Goal: Task Accomplishment & Management: Use online tool/utility

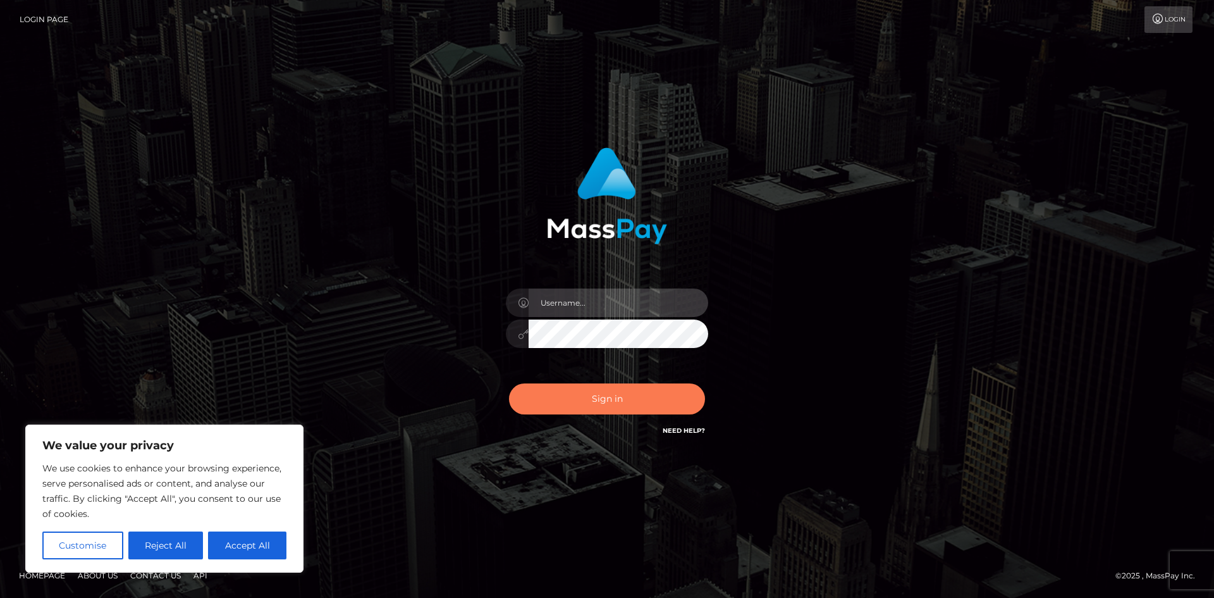
type input "hello.feetfinder"
click at [643, 401] on button "Sign in" at bounding box center [607, 398] width 196 height 31
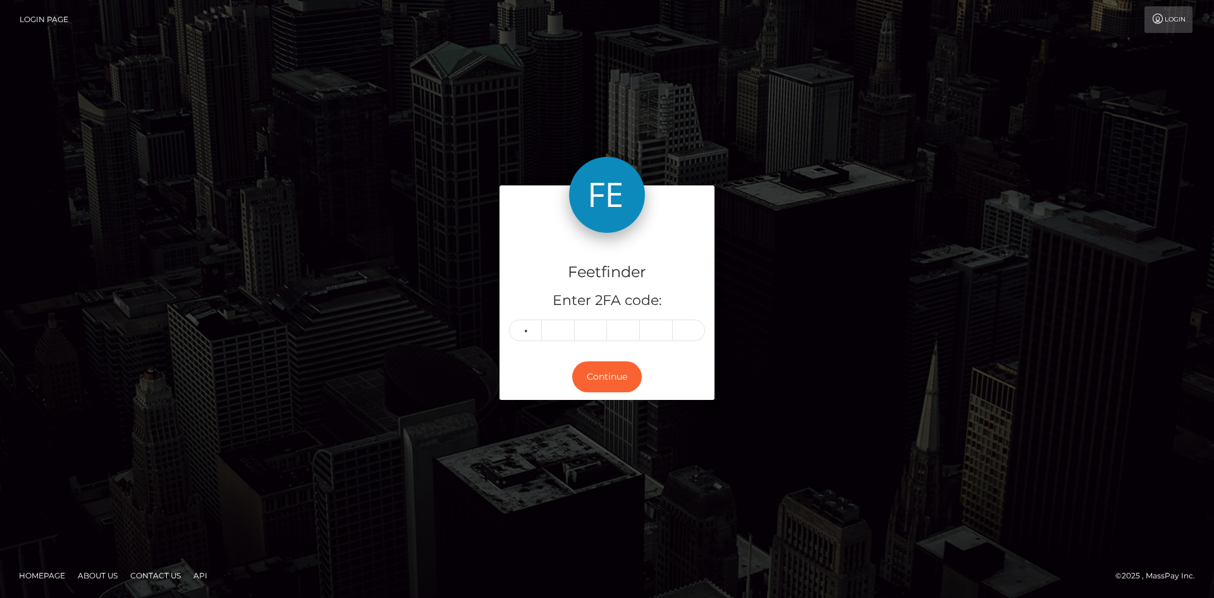
type input "8"
type input "7"
type input "2"
type input "4"
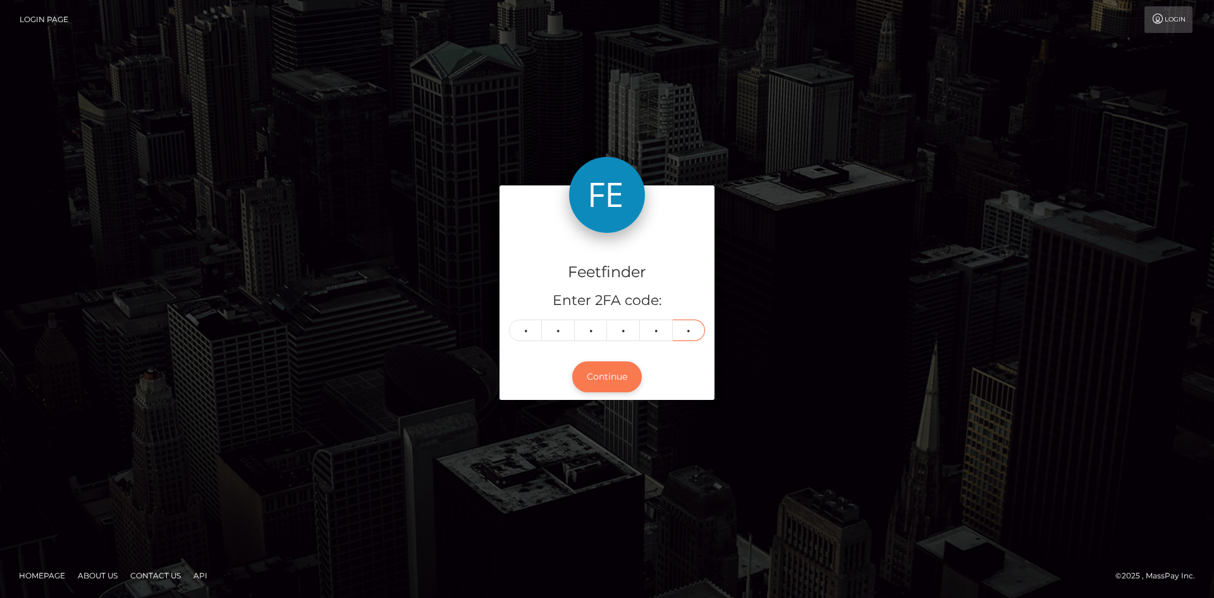
type input "6"
click at [613, 383] on button "Continue" at bounding box center [607, 376] width 70 height 31
click at [610, 376] on button "Continue" at bounding box center [607, 376] width 70 height 31
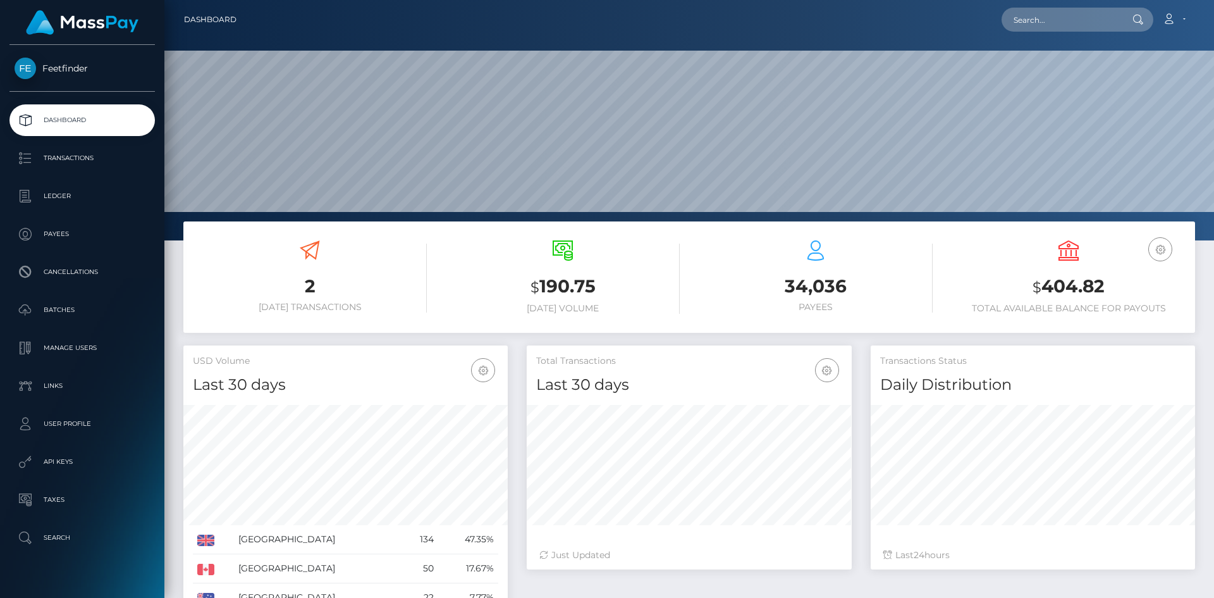
scroll to position [225, 325]
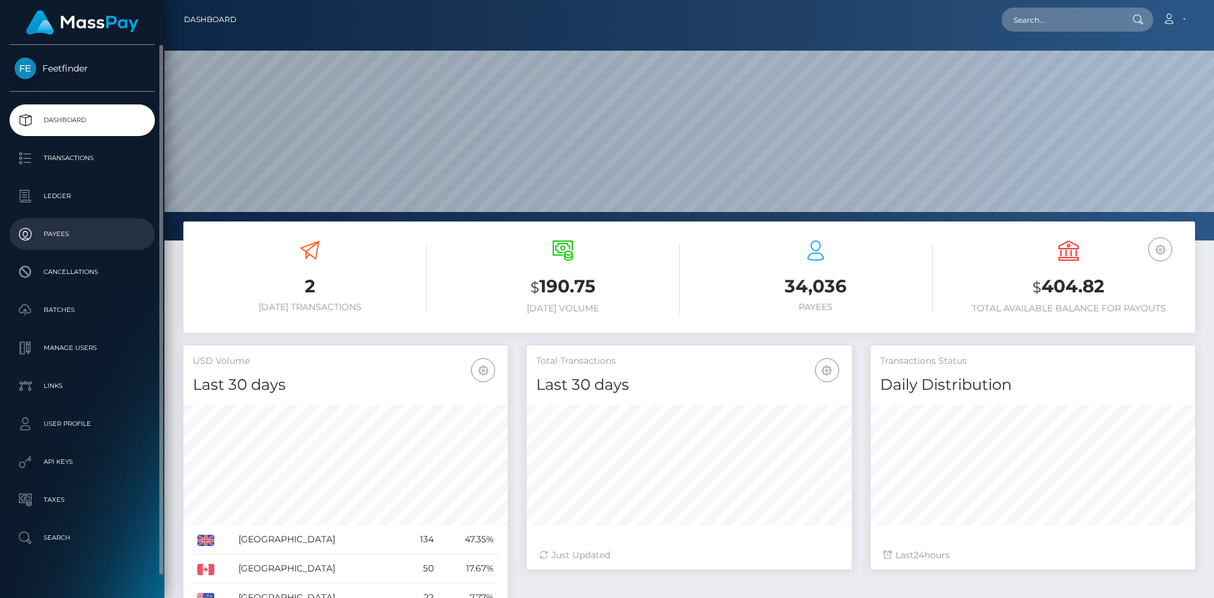
click at [49, 228] on p "Payees" at bounding box center [82, 234] width 135 height 19
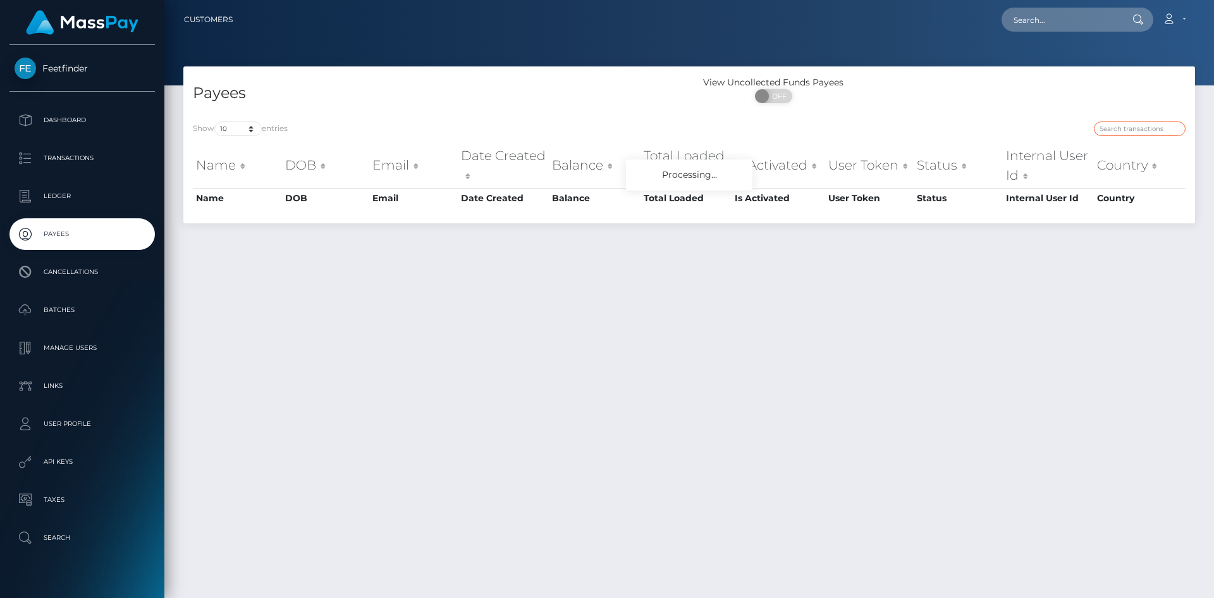
click at [1155, 124] on input "search" at bounding box center [1140, 128] width 92 height 15
paste input "58ffd2d3-847a-11f0-8023-0266f44cc279"
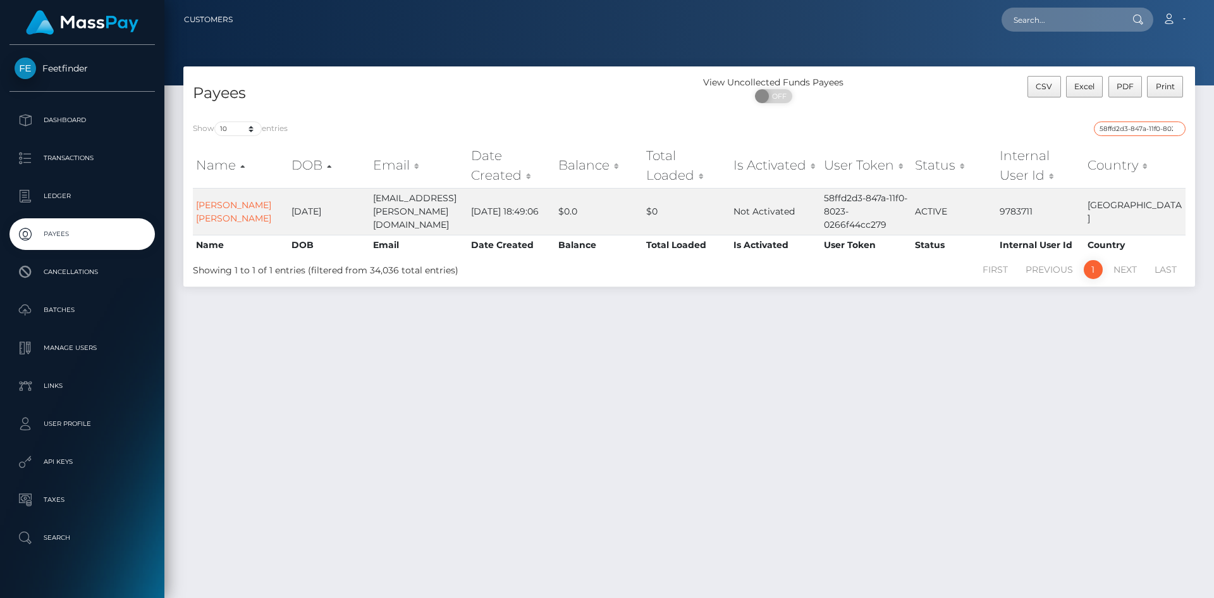
click at [1146, 126] on input "58ffd2d3-847a-11f0-8023-0266f44cc279" at bounding box center [1140, 128] width 92 height 15
paste input "ecf96fdd-60a0-11f0-b1fb-02a8c2768cb"
click at [1151, 126] on input "ecf96fdd-60a0-11f0-b1fb-02a8c2768cb9" at bounding box center [1140, 128] width 92 height 15
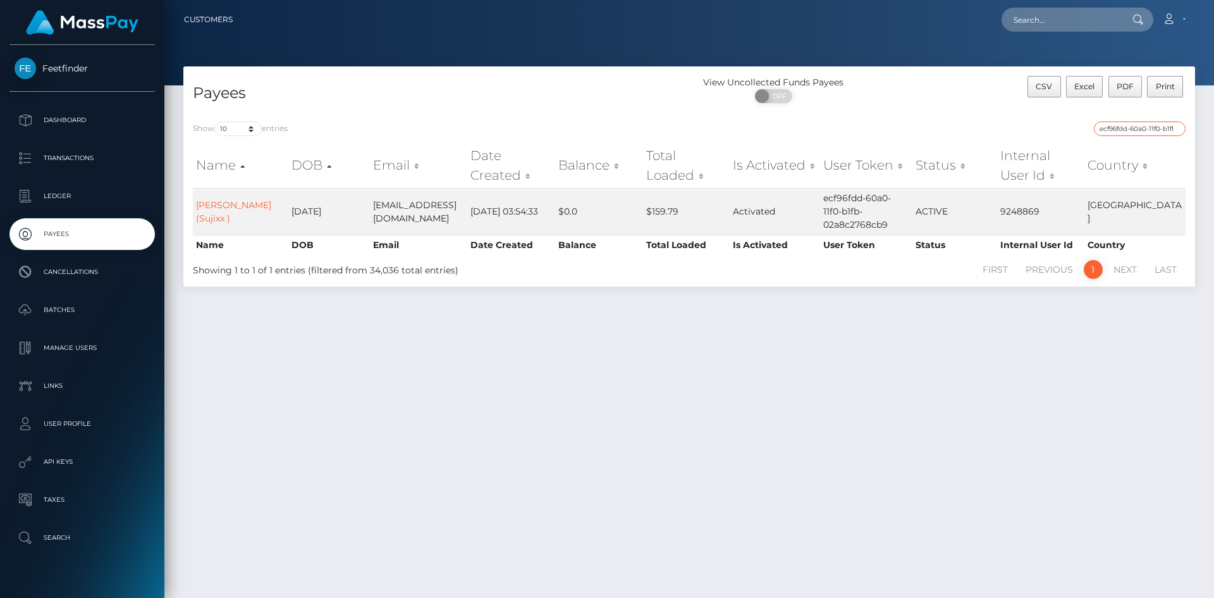
click at [1151, 126] on input "ecf96fdd-60a0-11f0-b1fb-02a8c2768cb9" at bounding box center [1140, 128] width 92 height 15
paste input "9a02dcad-9e94-11f0-bd85-0694aced620b"
click at [1139, 129] on input "9a02dcad-9e94-11f0-bd85-0694aced620b" at bounding box center [1140, 128] width 92 height 15
click at [1140, 128] on input "9a02dcad-9e94-11f0-bd85-0694aced620b" at bounding box center [1140, 128] width 92 height 15
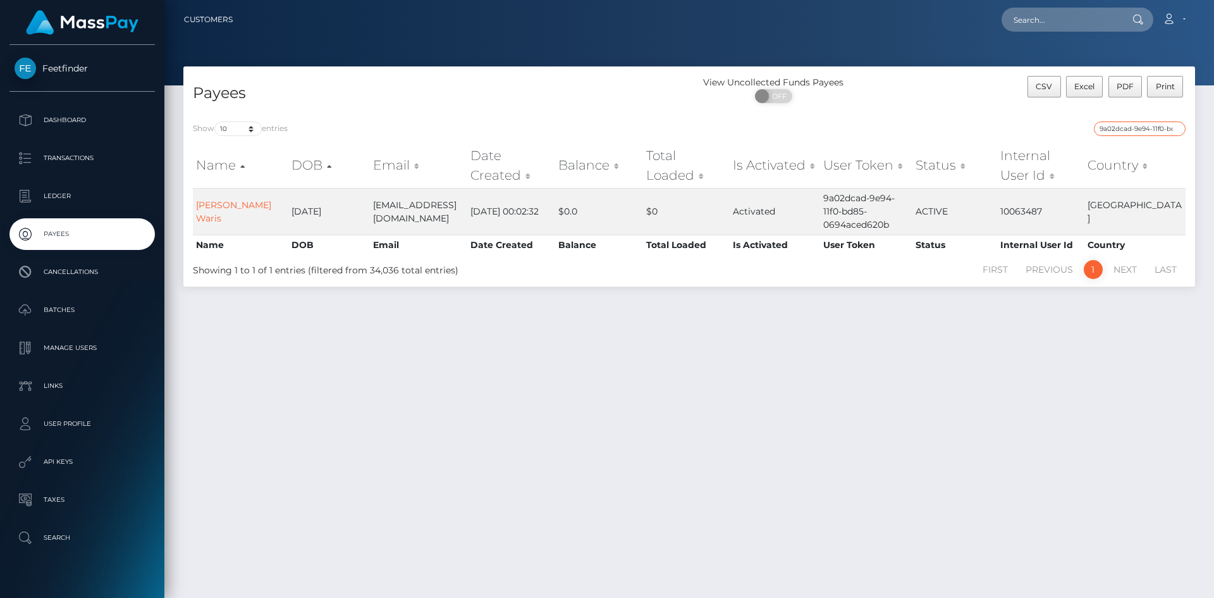
click at [1140, 128] on input "9a02dcad-9e94-11f0-bd85-0694aced620b" at bounding box center [1140, 128] width 92 height 15
paste input "74585ce5-2ad3-11f0-8906-06cab49e8a05"
click at [1141, 130] on input "74585ce5-2ad3-11f0-8906-06cab49e8a05" at bounding box center [1140, 128] width 92 height 15
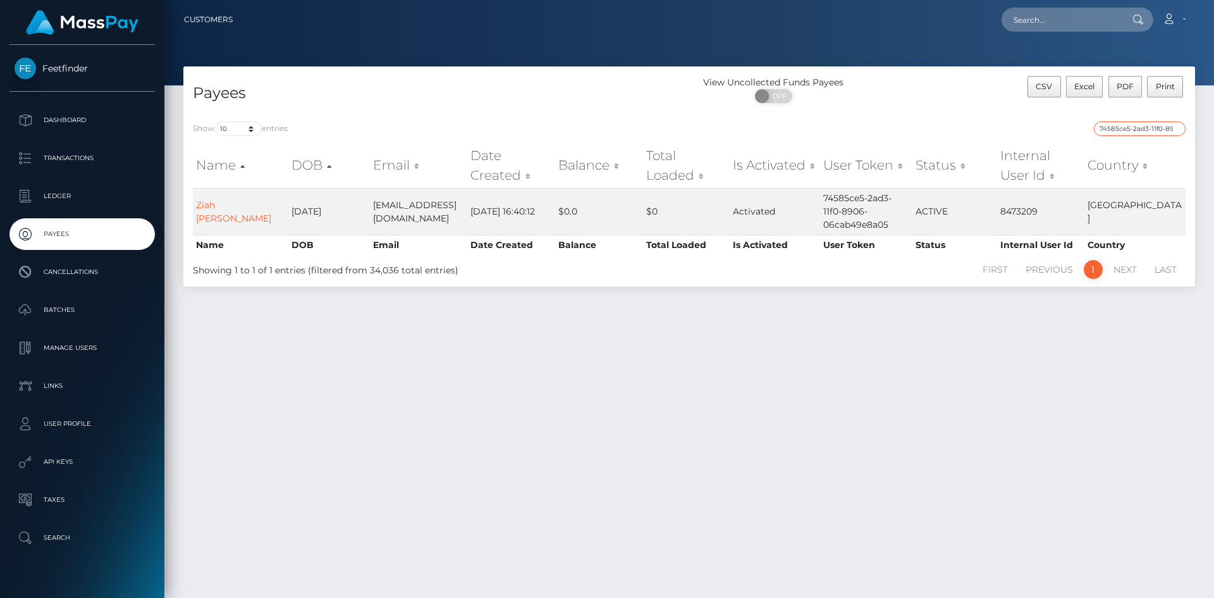
paste input "f94d544f-9cf6-11f0-bd85-0694aced620b"
click at [1143, 123] on input "f94d544f-9cf6-11f0-bd85-0694aced620b" at bounding box center [1140, 128] width 92 height 15
paste input "017f1250-1606-11f0-9de5-06cab49e8a05"
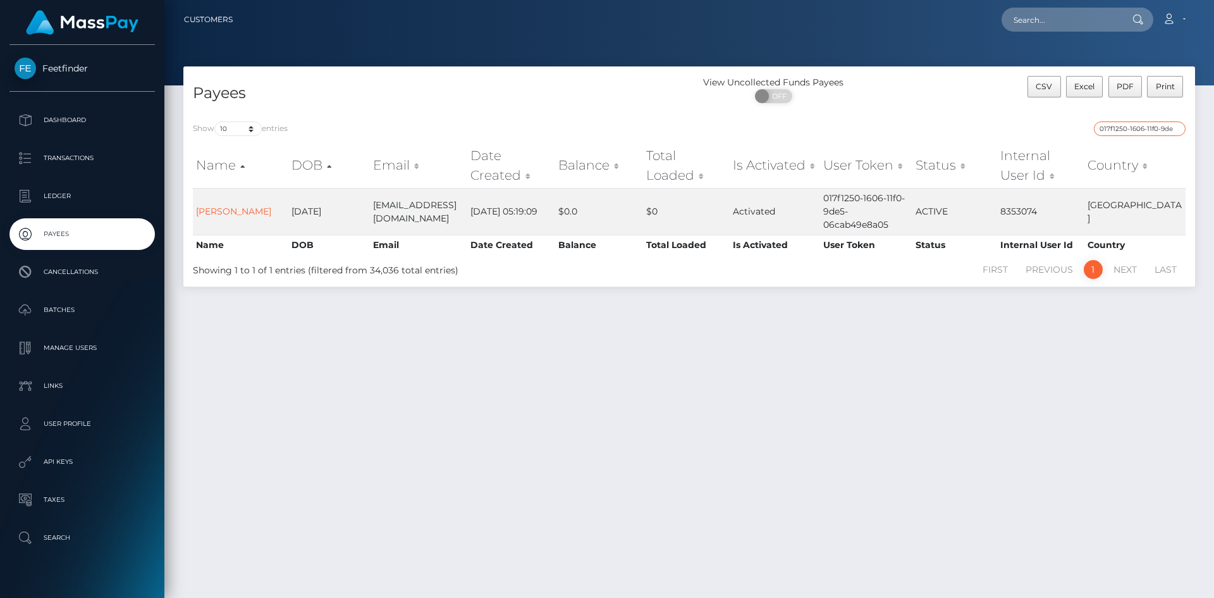
click at [1143, 128] on input "017f1250-1606-11f0-9de5-06cab49e8a05" at bounding box center [1140, 128] width 92 height 15
paste input "588826ba-868d-11f0-8023-0266f44cc279"
click at [1145, 128] on input "588826ba-868d-11f0-8023-0266f44cc279" at bounding box center [1140, 128] width 92 height 15
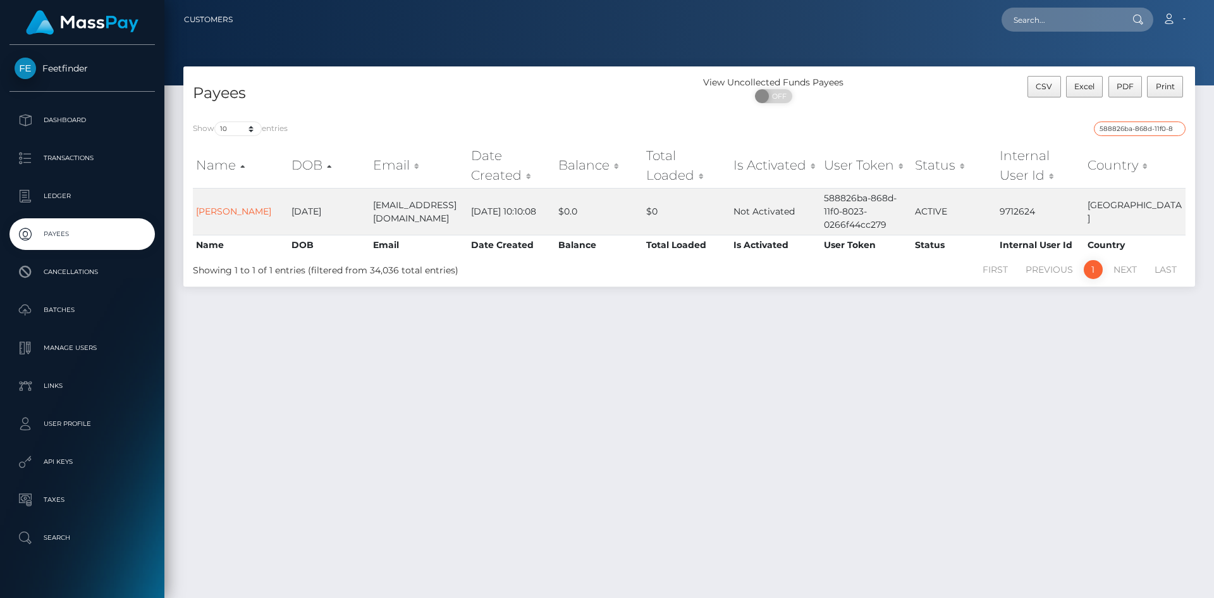
click at [1145, 128] on input "588826ba-868d-11f0-8023-0266f44cc279" at bounding box center [1140, 128] width 92 height 15
paste input "96da71f2-9b3b-11f0-bd85-0694aced620b"
click at [1164, 135] on input "96da71f2-9b3b-11f0-bd85-0694aced620b" at bounding box center [1140, 128] width 92 height 15
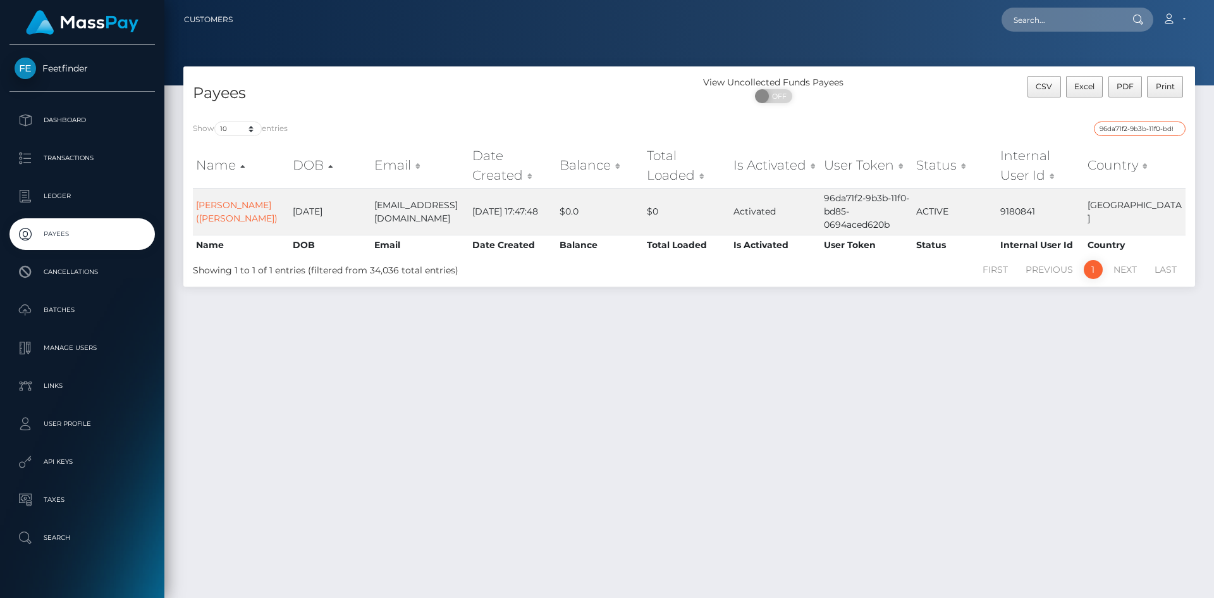
click at [1162, 135] on input "96da71f2-9b3b-11f0-bd85-0694aced620b" at bounding box center [1140, 128] width 92 height 15
paste input "5b6f7d53-9e"
click at [1143, 125] on input "5b6f7d53-9e3b-11f0-bd85-0694aced620b" at bounding box center [1140, 128] width 92 height 15
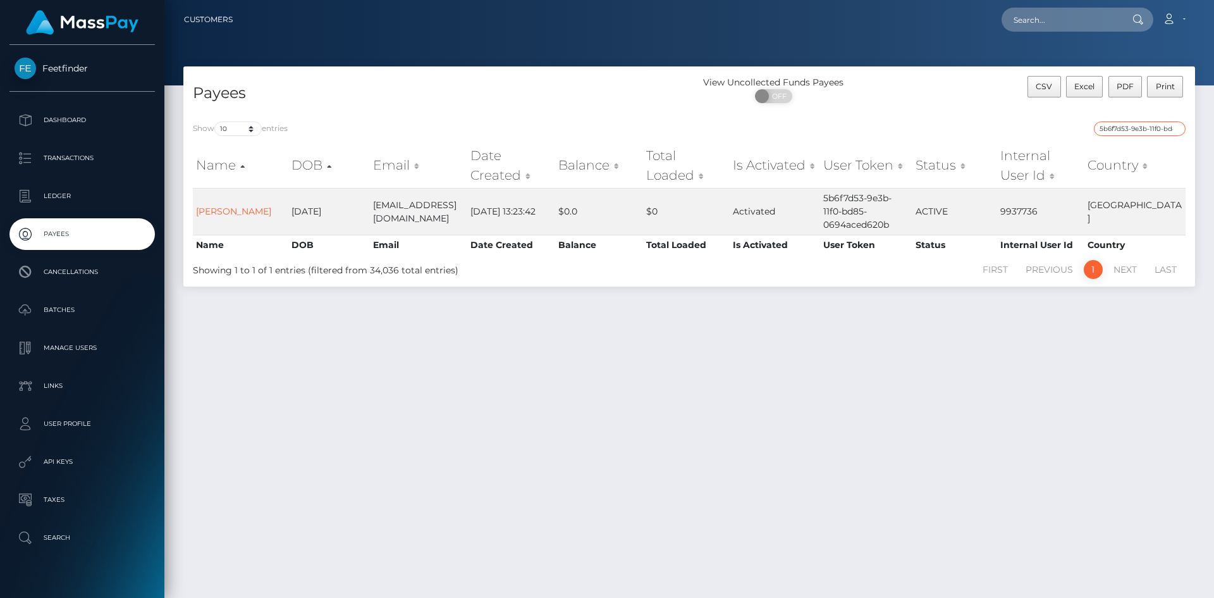
paste input "094d159-9f5d-11f0-b1e8-026f69db09b1"
click at [1153, 130] on input "5094d159-9f5d-11f0-b1e8-026f69db09b1" at bounding box center [1140, 128] width 92 height 15
paste input "2545682f-9e95-11f0-bd85-0694aced620b"
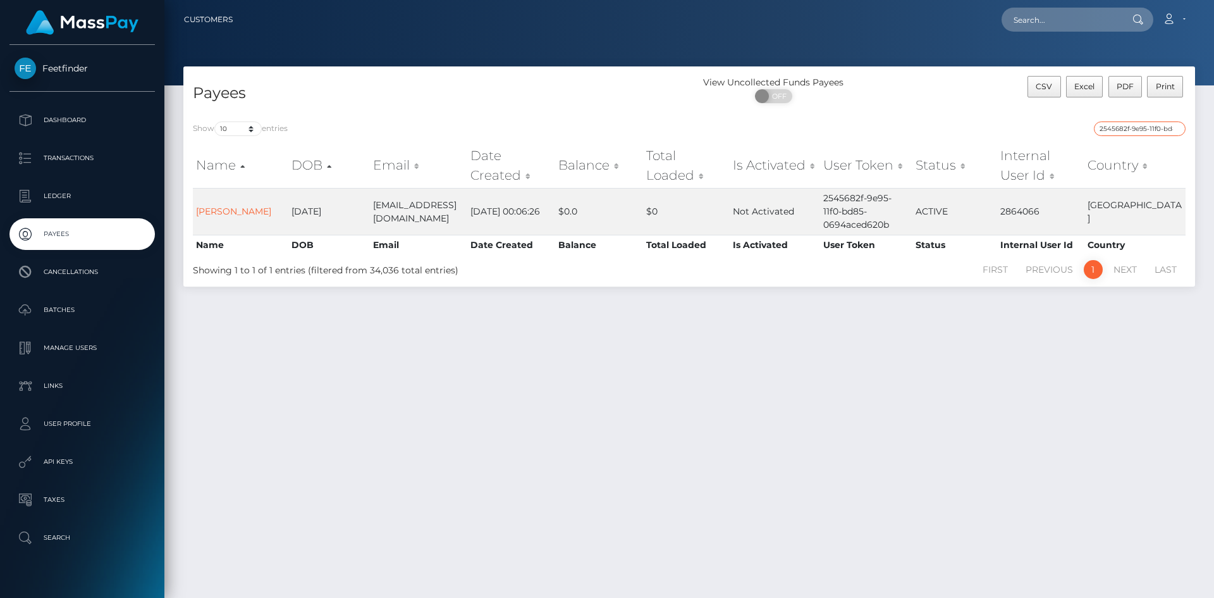
click at [1159, 132] on input "2545682f-9e95-11f0-bd85-0694aced620b" at bounding box center [1140, 128] width 92 height 15
paste input "88cff172-89d7-11f0-8023-0266f44cc279"
click at [1137, 128] on input "88cff172-89d7-11f0-8023-0266f44cc279" at bounding box center [1140, 128] width 92 height 15
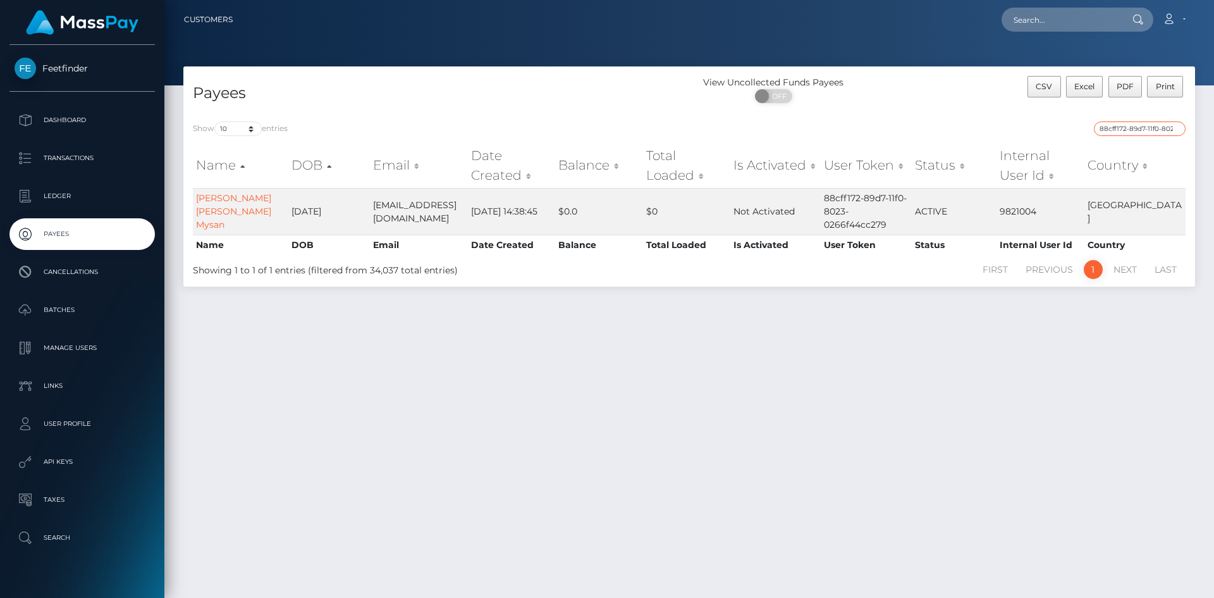
click at [1137, 128] on input "88cff172-89d7-11f0-8023-0266f44cc279" at bounding box center [1140, 128] width 92 height 15
paste input "7743c4b7-9f1d-11f0-b1e8-026f69db09b1"
click at [1145, 125] on input "7743c4b7-9f1d-11f0-b1e8-026f69db09b1" at bounding box center [1140, 128] width 92 height 15
click at [1145, 126] on input "7743c4b7-9f1d-11f0-b1e8-026f69db09b1" at bounding box center [1140, 128] width 92 height 15
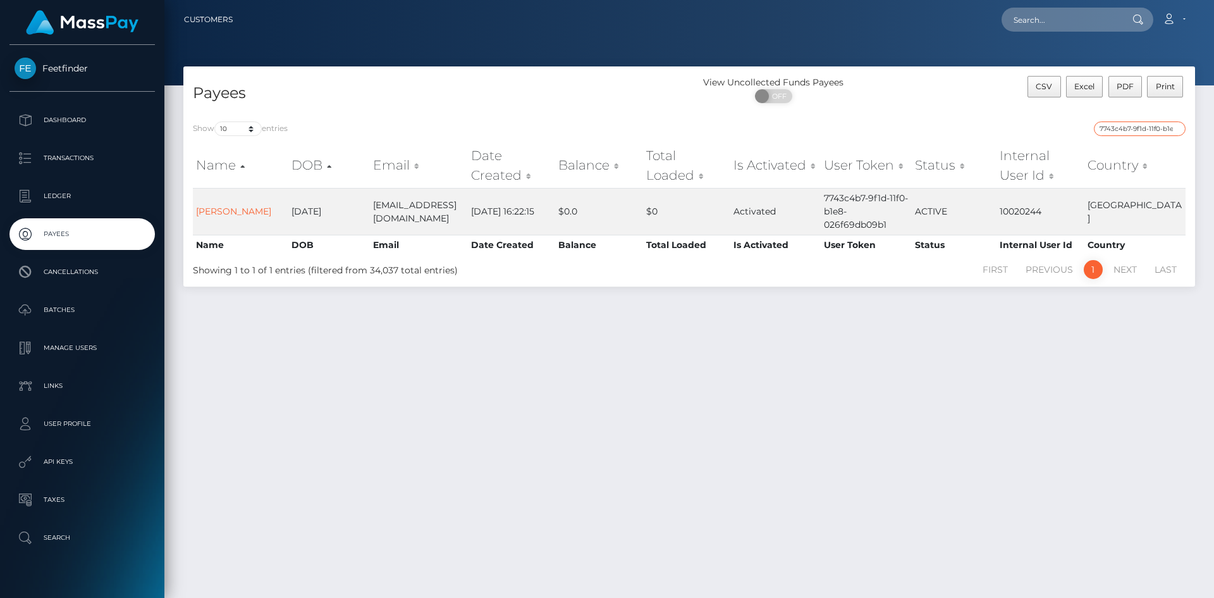
click at [1145, 126] on input "7743c4b7-9f1d-11f0-b1e8-026f69db09b1" at bounding box center [1140, 128] width 92 height 15
paste input "2061d6a2-9c95-11f0-bd85-0694aced620b"
click at [1138, 123] on input "2061d6a2-9c95-11f0-bd85-0694aced620b" at bounding box center [1140, 128] width 92 height 15
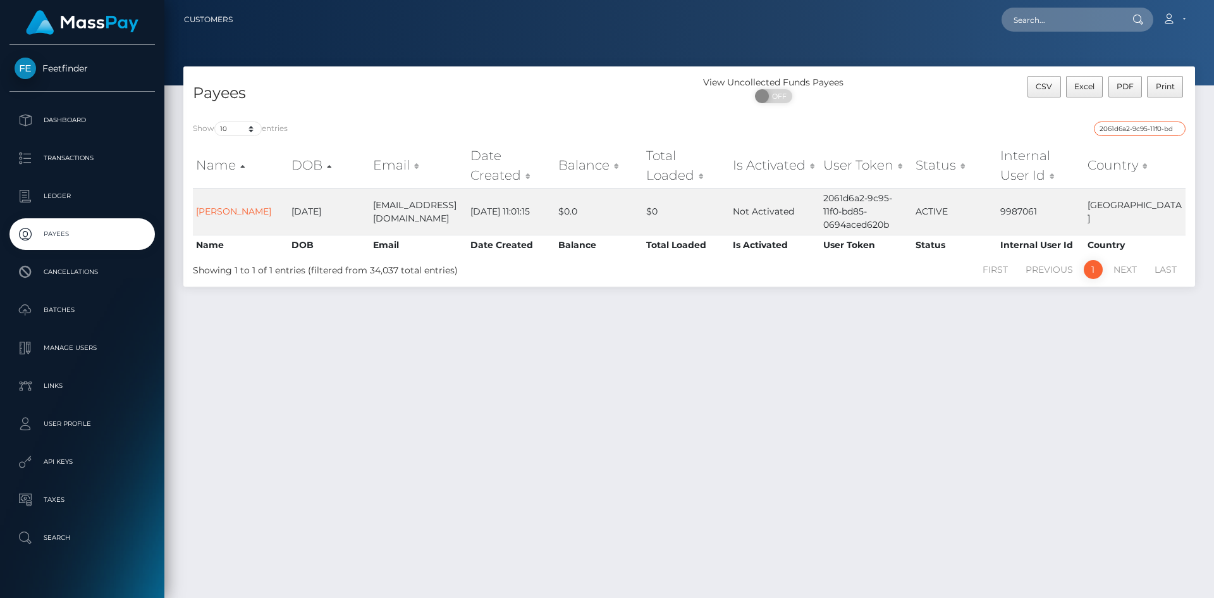
click at [1138, 123] on input "2061d6a2-9c95-11f0-bd85-0694aced620b" at bounding box center [1140, 128] width 92 height 15
paste input "6593e476-8019-11f0-8023-0266f44cc279"
click at [1151, 121] on input "6593e476-8019-11f0-8023-0266f44cc279" at bounding box center [1140, 128] width 92 height 15
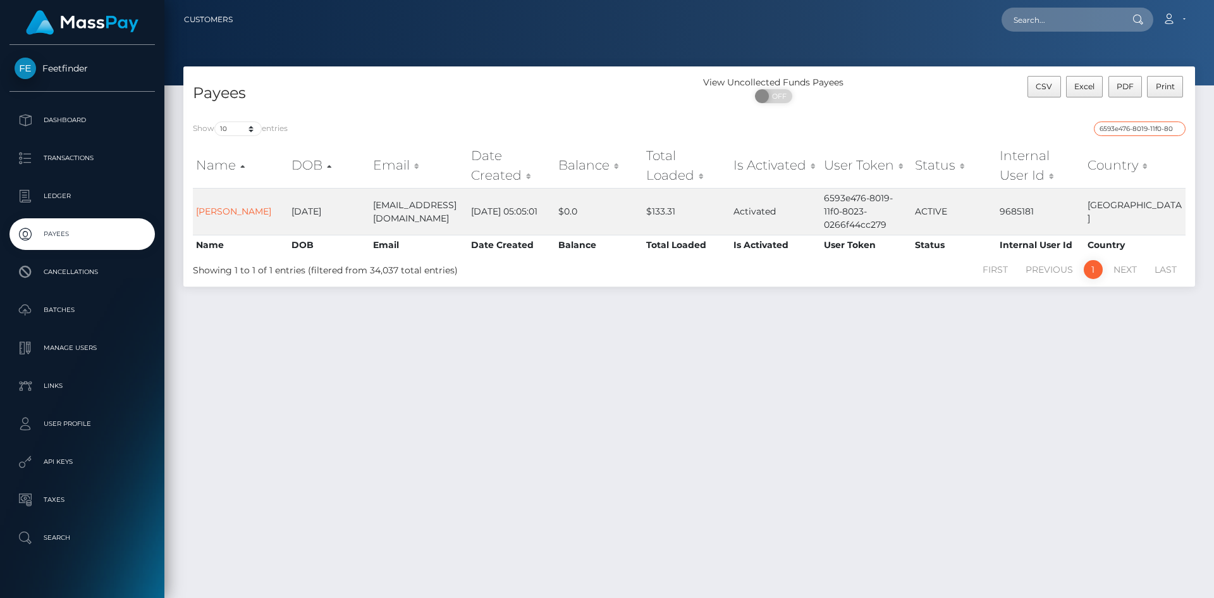
paste input "da3b6d02-99ad-11f0-bd85-0694aced620b"
click at [1137, 130] on input "da3b6d02-99ad-11f0-bd85-0694aced620b" at bounding box center [1140, 128] width 92 height 15
paste input "ca43a567-7d6e-11f0-8023-0266f44cc279"
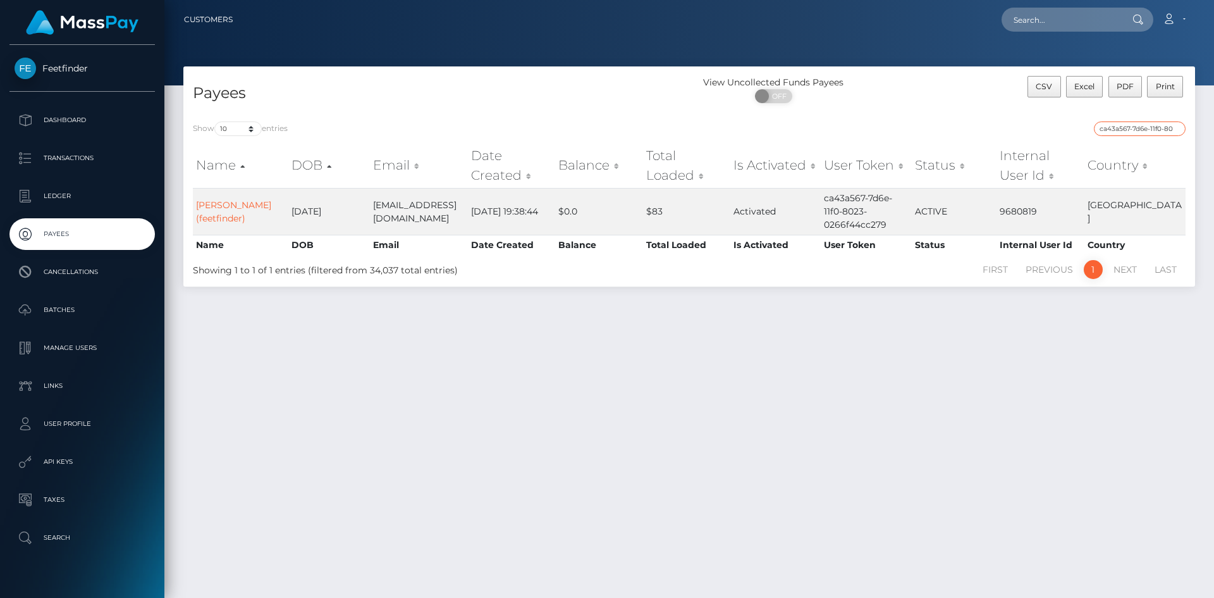
click at [1144, 130] on input "ca43a567-7d6e-11f0-8023-0266f44cc279" at bounding box center [1140, 128] width 92 height 15
paste input "9857ce35-95c2-11f0-bd85-0694aced620b"
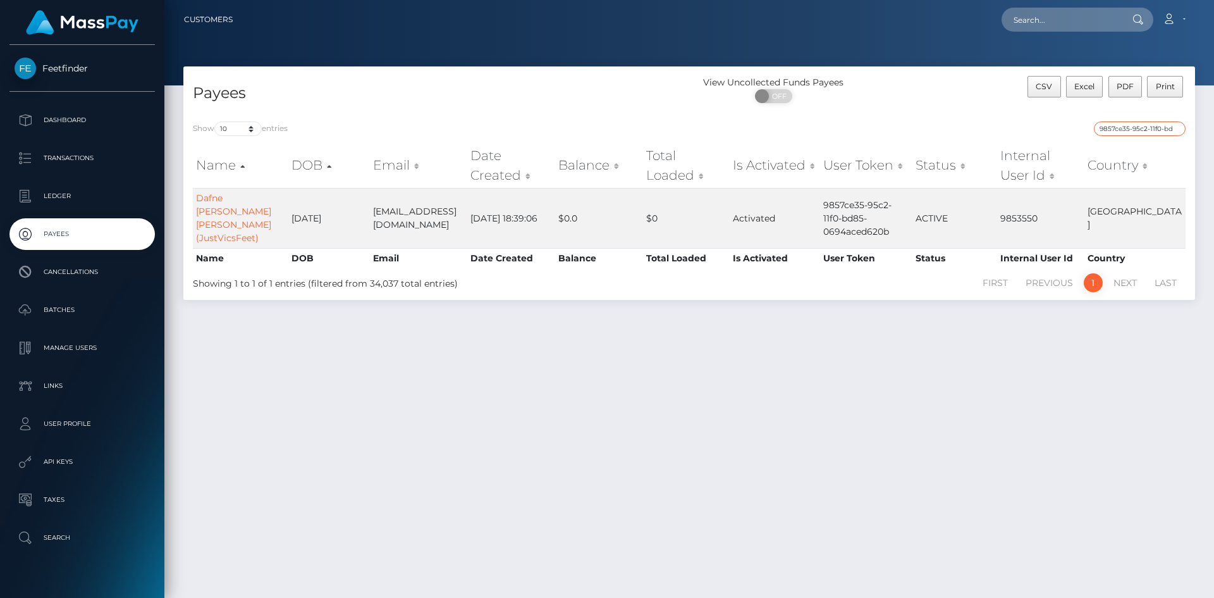
click at [1142, 130] on input "9857ce35-95c2-11f0-bd85-0694aced620b" at bounding box center [1140, 128] width 92 height 15
paste input "e8542db2-98e8"
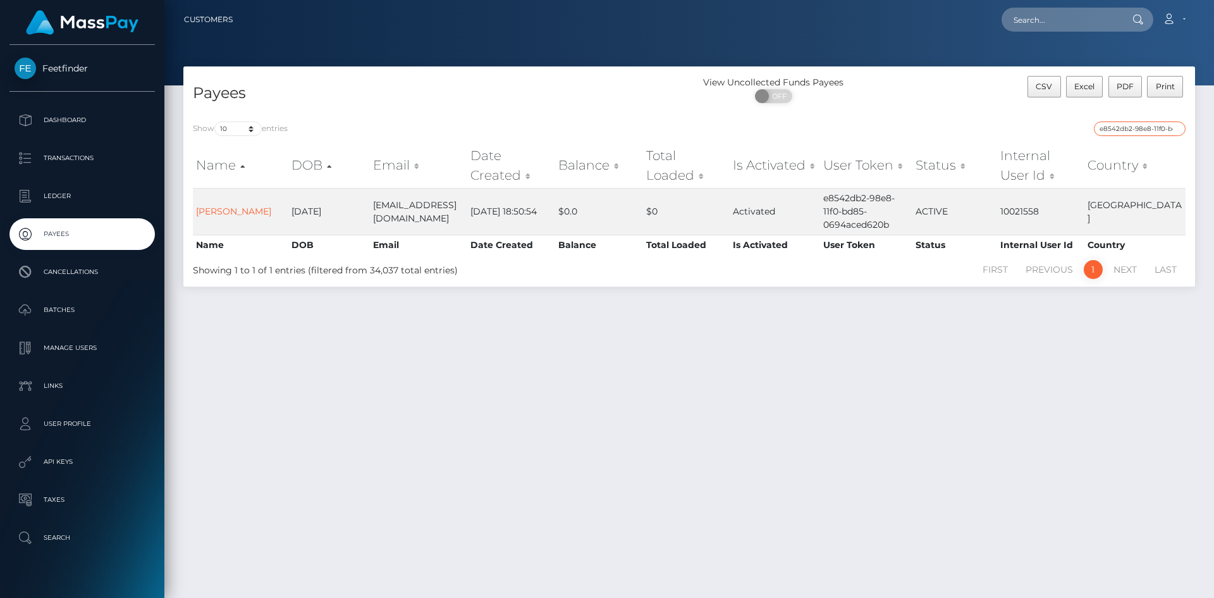
click at [1134, 125] on input "e8542db2-98e8-11f0-bd85-0694aced620b" at bounding box center [1140, 128] width 92 height 15
paste input "1170cc20-9d0f"
click at [1143, 129] on input "1170cc20-9d0f-11f0-bd85-0694aced620b" at bounding box center [1140, 128] width 92 height 15
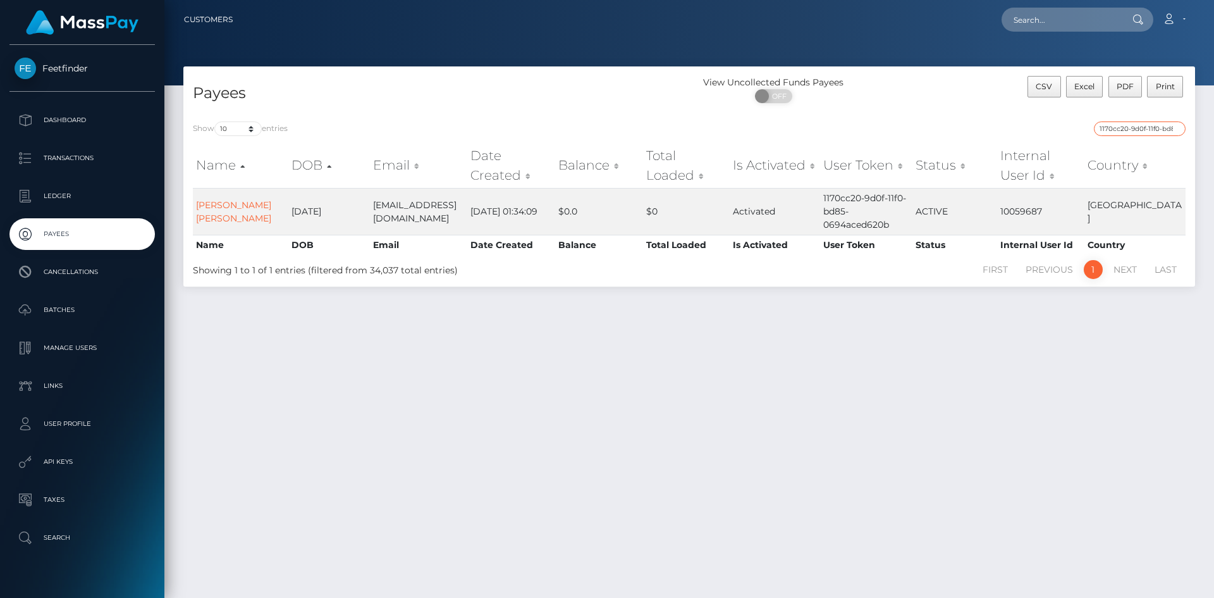
click at [1143, 129] on input "1170cc20-9d0f-11f0-bd85-0694aced620b" at bounding box center [1140, 128] width 92 height 15
paste input "c3bcb885-96a4"
click at [1152, 130] on input "c3bcb885-96a4-11f0-bd85-0694aced620b" at bounding box center [1140, 128] width 92 height 15
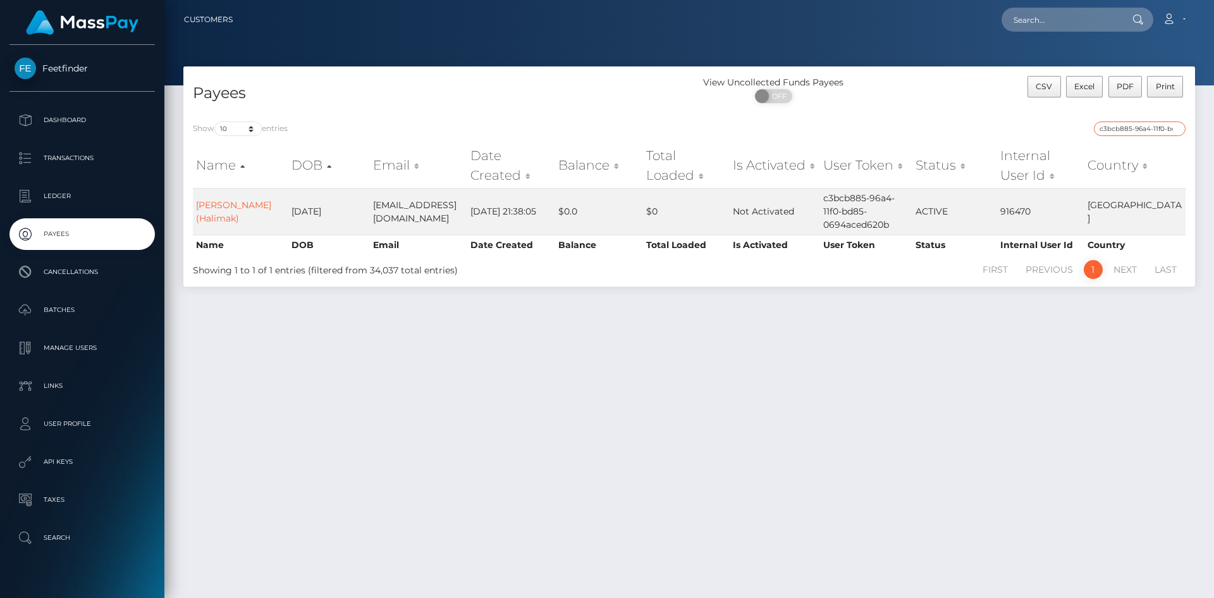
click at [1152, 130] on input "c3bcb885-96a4-11f0-bd85-0694aced620b" at bounding box center [1140, 128] width 92 height 15
paste input "01c867a9-9cb6"
click at [1146, 127] on input "01c867a9-9cb6-11f0-bd85-0694aced620b" at bounding box center [1140, 128] width 92 height 15
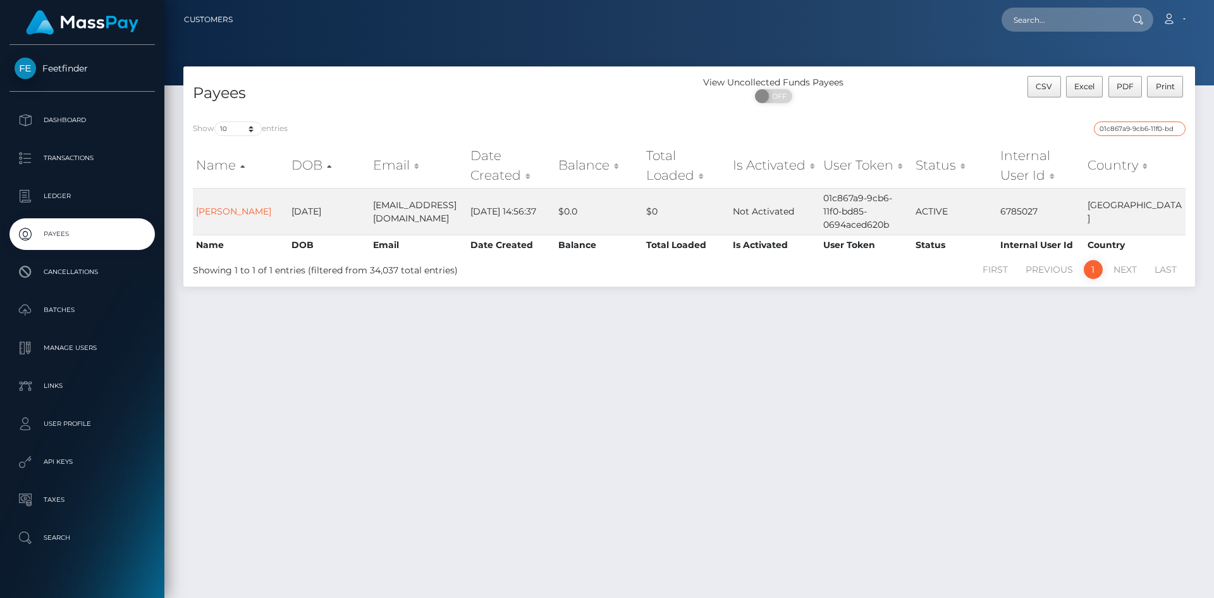
paste input "4495a9f7-7f9e-11f0-8023-0266f44cc279"
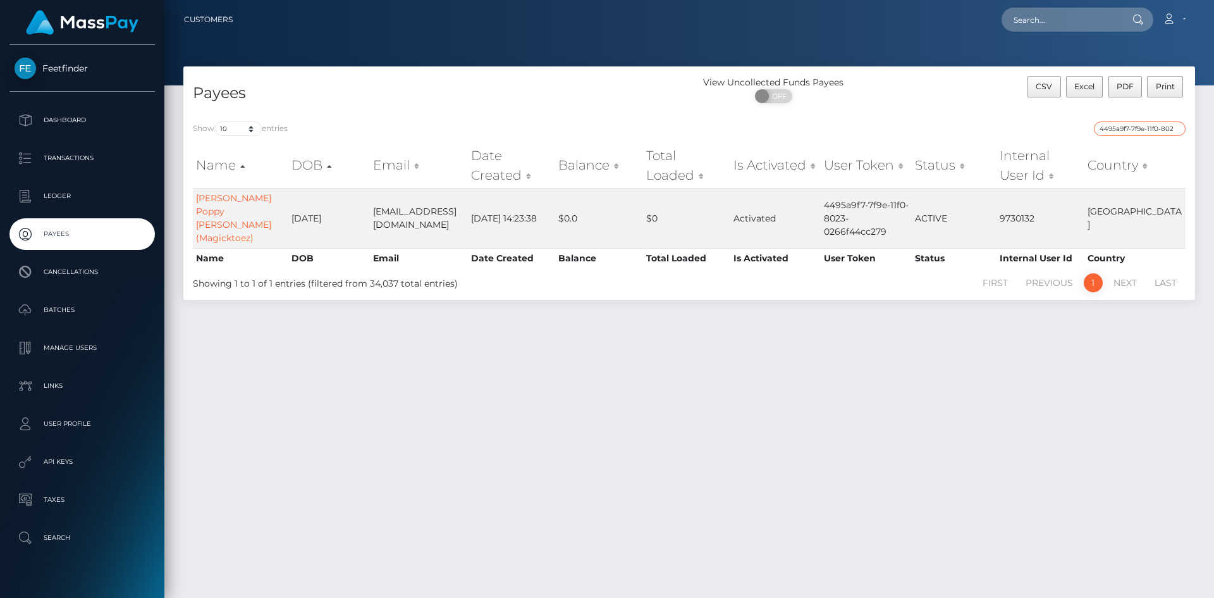
click at [1136, 131] on input "4495a9f7-7f9e-11f0-8023-0266f44cc279" at bounding box center [1140, 128] width 92 height 15
paste input "6b8d96ef-7f59"
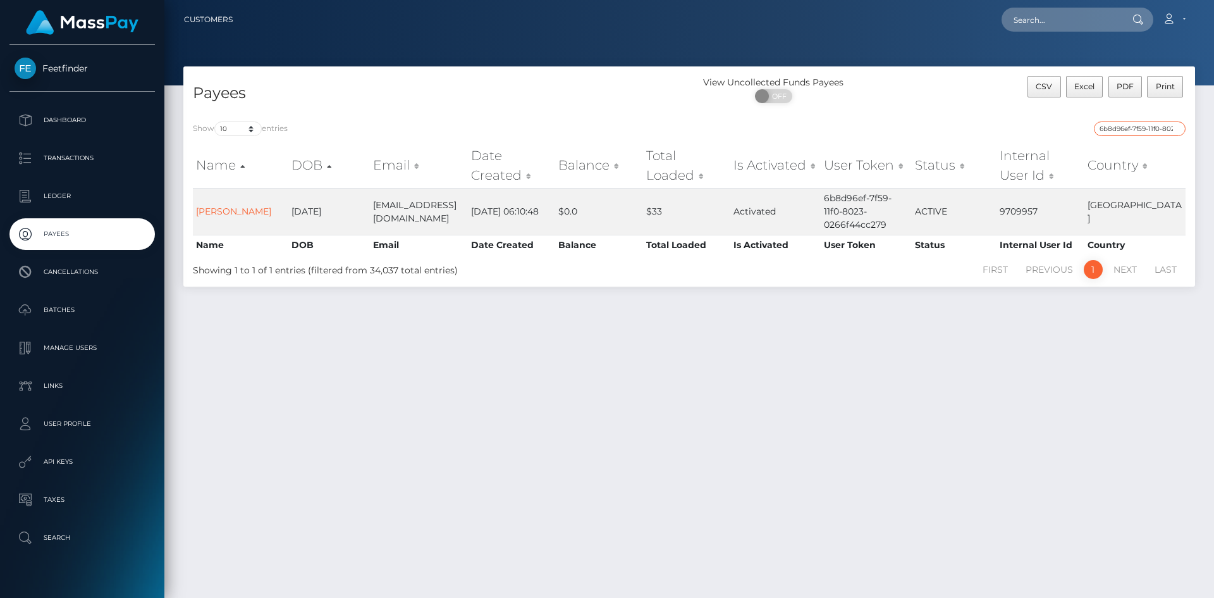
click at [1161, 127] on input "6b8d96ef-7f59-11f0-8023-0266f44cc279" at bounding box center [1140, 128] width 92 height 15
click at [1160, 126] on input "6b8d96ef-7f59-11f0-8023-0266f44cc279" at bounding box center [1140, 128] width 92 height 15
paste input "ad79788-9bc0-11f0-bd85-0694aced620b"
click at [1128, 125] on input "6ad79788-9bc0-11f0-bd85-0694aced620b" at bounding box center [1140, 128] width 92 height 15
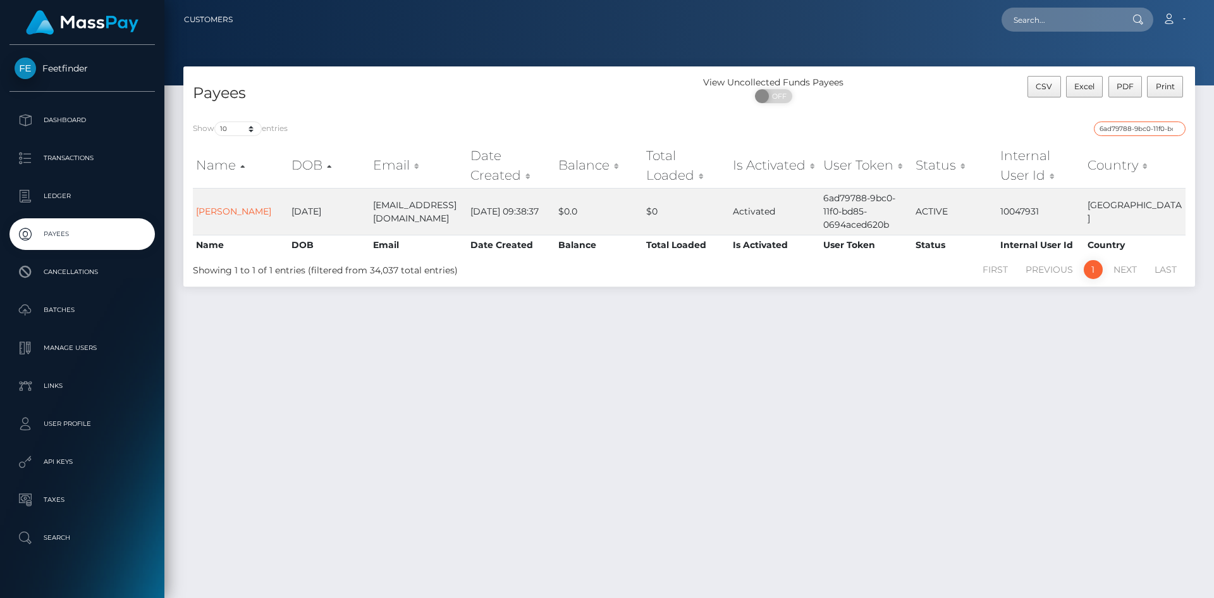
click at [1128, 125] on input "6ad79788-9bc0-11f0-bd85-0694aced620b" at bounding box center [1140, 128] width 92 height 15
click at [1128, 128] on input "6ad79788-9bc0-11f0-bd85-0694aced620b" at bounding box center [1140, 128] width 92 height 15
paste input "75ba55a5-2f1f-11f0-9652-02c4b4fc7cc9"
click at [1159, 132] on input "75ba55a5-2f1f-11f0-9652-02c4b4fc7cc9" at bounding box center [1140, 128] width 92 height 15
click at [1159, 135] on input "75ba55a5-2f1f-11f0-9652-02c4b4fc7cc9" at bounding box center [1140, 128] width 92 height 15
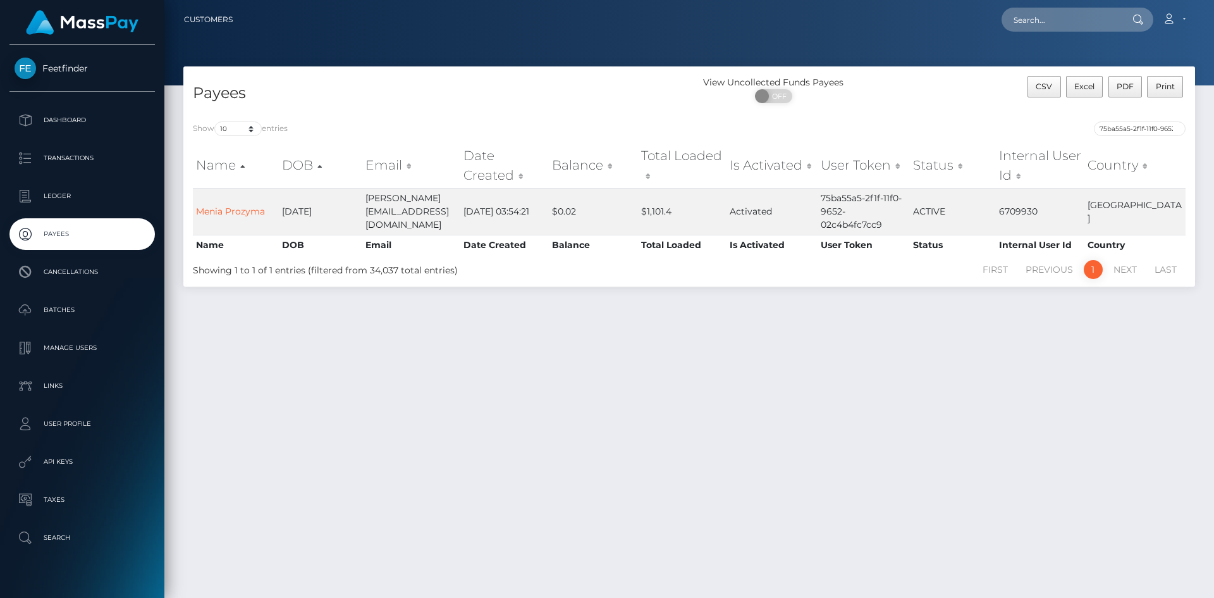
click at [1159, 136] on div "75ba55a5-2f1f-11f0-9652-02c4b4fc7cc9" at bounding box center [942, 130] width 487 height 18
click at [1158, 130] on input "75ba55a5-2f1f-11f0-9652-02c4b4fc7cc9" at bounding box center [1140, 128] width 92 height 15
paste input "4b72d47-7188-11f0-87f1-0266f44cc27"
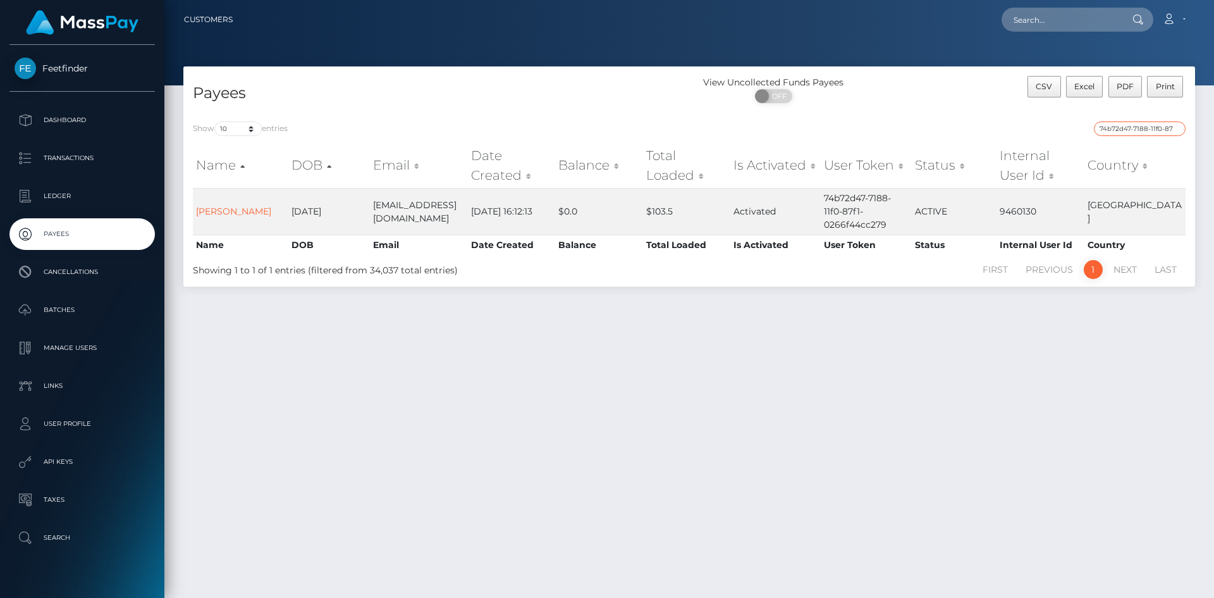
click at [1161, 132] on input "74b72d47-7188-11f0-87f1-0266f44cc279" at bounding box center [1140, 128] width 92 height 15
paste input "44a08853-9001-11f0-bd85-0694aced620b"
click at [1135, 132] on input "44a08853-9001-11f0-bd85-0694aced620b" at bounding box center [1140, 128] width 92 height 15
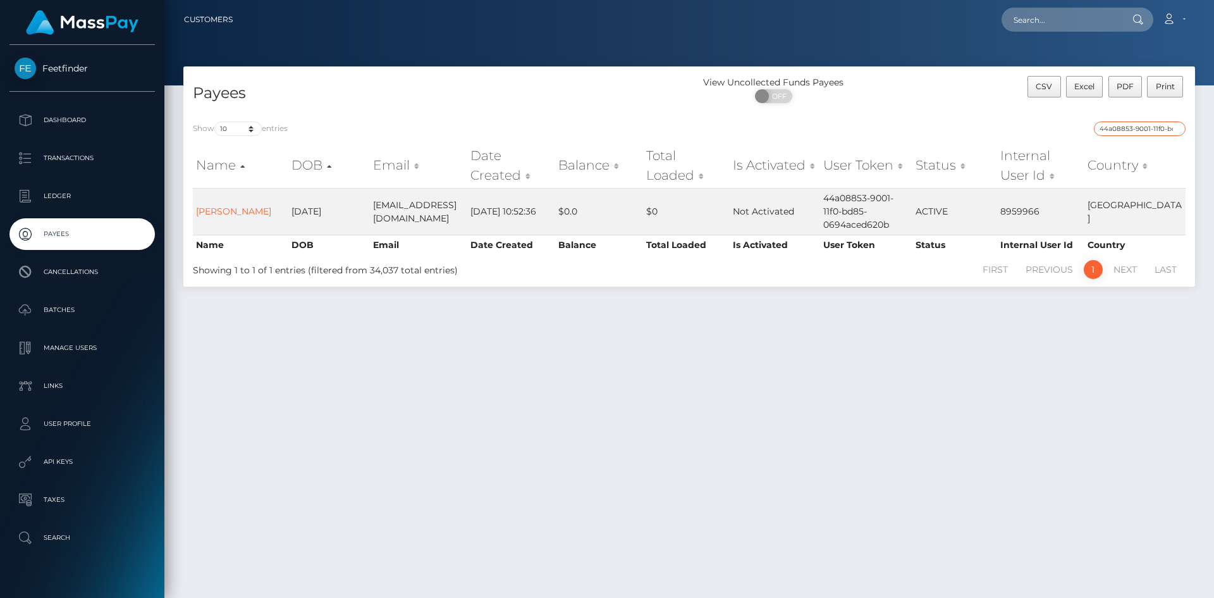
click at [1135, 132] on input "44a08853-9001-11f0-bd85-0694aced620b" at bounding box center [1140, 128] width 92 height 15
paste input "e7994194-9fc8-11f0-b1e8-026f69db09b1"
click at [1135, 128] on input "e7994194-9fc8-11f0-b1e8-026f69db09b1" at bounding box center [1140, 128] width 92 height 15
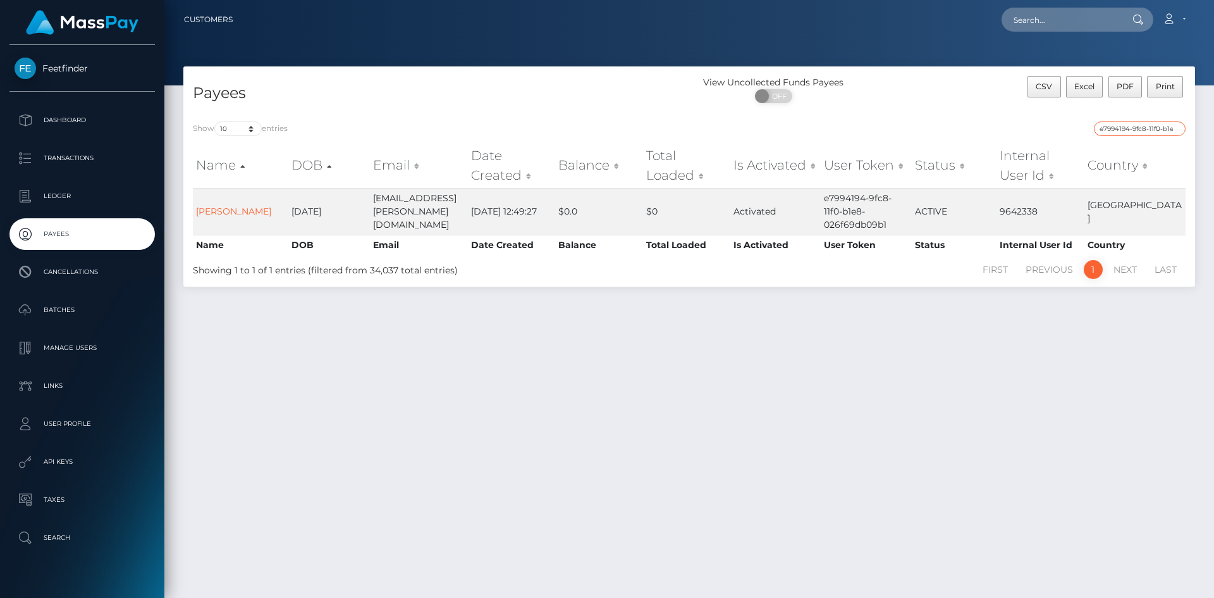
click at [1135, 128] on input "e7994194-9fc8-11f0-b1e8-026f69db09b1" at bounding box center [1140, 128] width 92 height 15
paste input "1c98f8a6-778a-11f0-9703-0266f44cc279"
click at [1167, 128] on input "1c98f8a6-778a-11f0-9703-0266f44cc279" at bounding box center [1140, 128] width 92 height 15
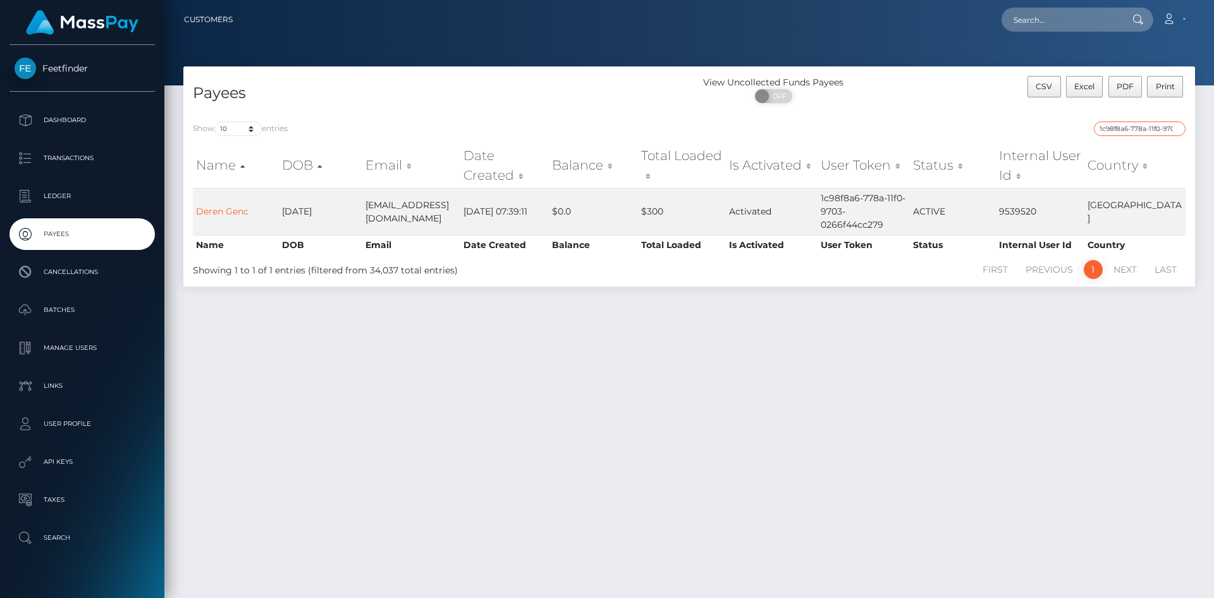
click at [1167, 128] on input "1c98f8a6-778a-11f0-9703-0266f44cc279" at bounding box center [1140, 128] width 92 height 15
paste input "ece0f53d-7c66-11f0-802"
click at [1140, 130] on input "ece0f53d-7c66-11f0-8023-0266f44cc279" at bounding box center [1140, 128] width 92 height 15
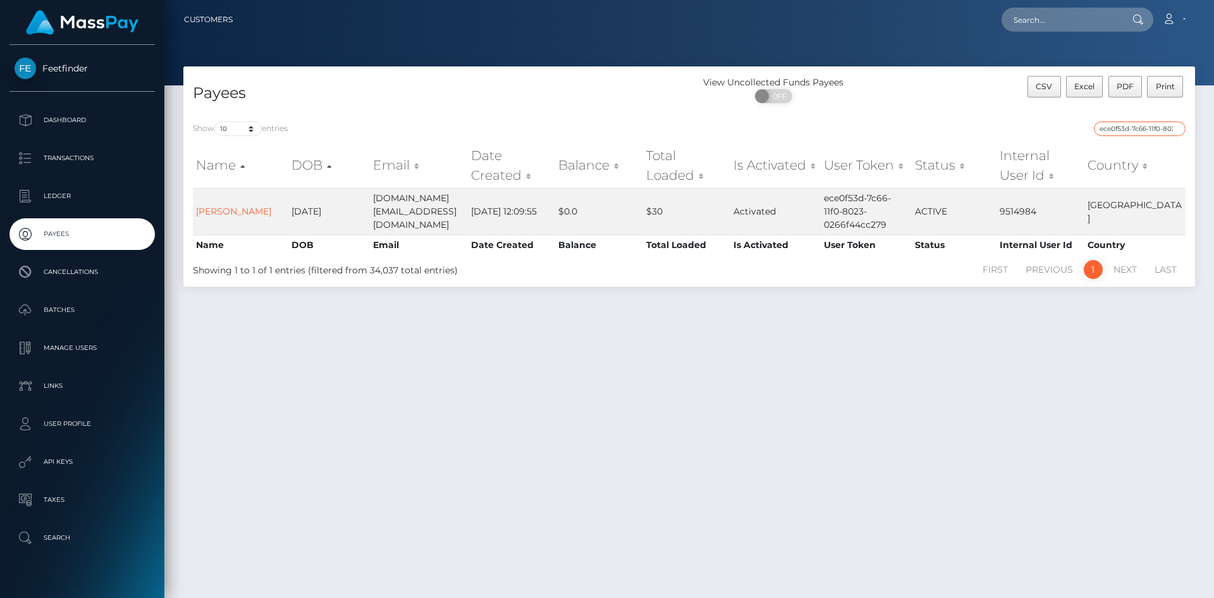
paste input "3a671aea-90ea-11f0-bd85-0694aced620b"
click at [1140, 120] on div "Show 10 25 50 100 250 entries 3a671aea-90ea-11f0-bd85-0694aced620b Name DOB Ema…" at bounding box center [689, 199] width 1012 height 175
click at [1151, 126] on input "3a671aea-90ea-11f0-bd85-0694aced620b" at bounding box center [1140, 128] width 92 height 15
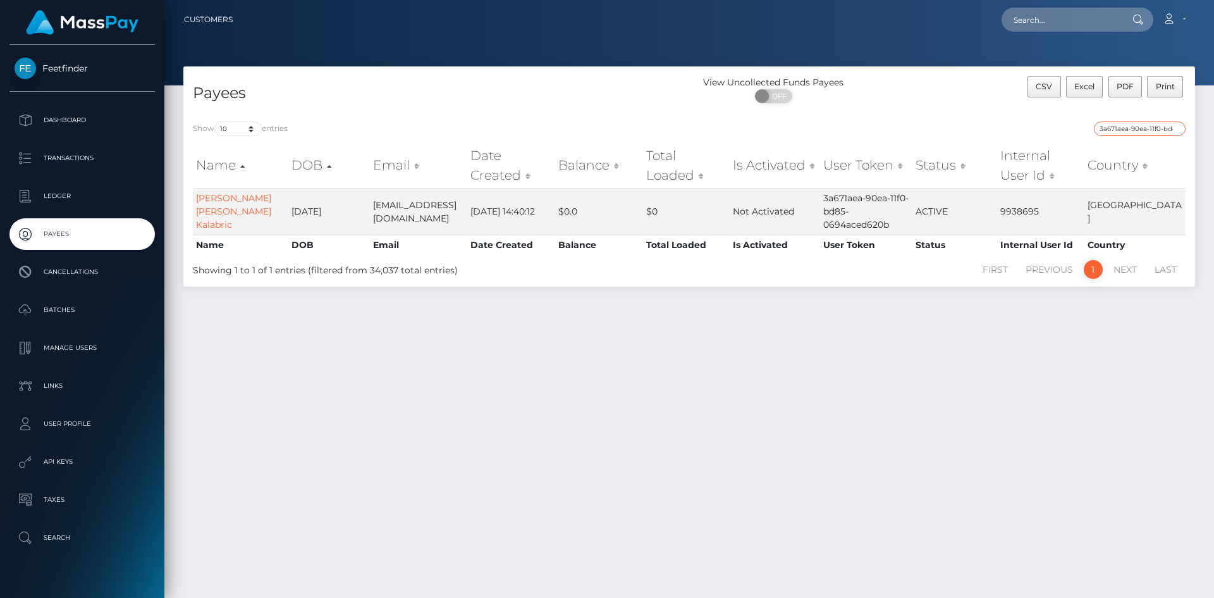
click at [1151, 126] on input "3a671aea-90ea-11f0-bd85-0694aced620b" at bounding box center [1140, 128] width 92 height 15
paste input "5a70d550-8162-11f0-8023-0266f44cc279"
click at [1155, 126] on input "5a70d550-8162-11f0-8023-0266f44cc279" at bounding box center [1140, 128] width 92 height 15
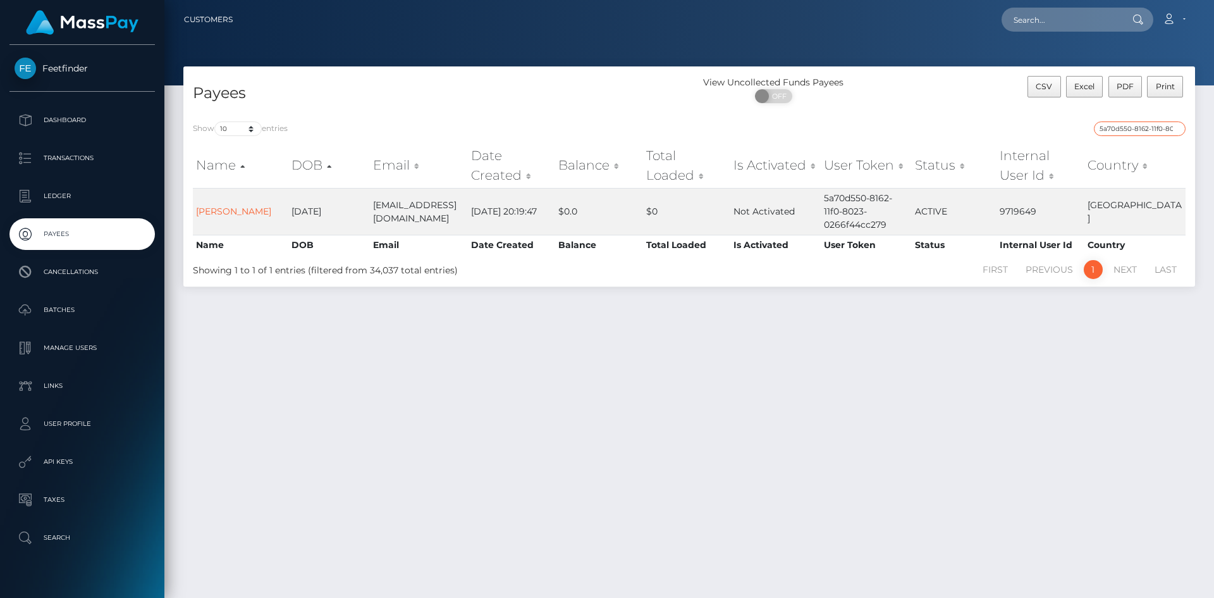
click at [1155, 126] on input "5a70d550-8162-11f0-8023-0266f44cc279" at bounding box center [1140, 128] width 92 height 15
paste input "cd7da11d-7b1"
click at [1148, 135] on input "cd7da11d-7b12-11f0-8023-0266f44cc279" at bounding box center [1140, 128] width 92 height 15
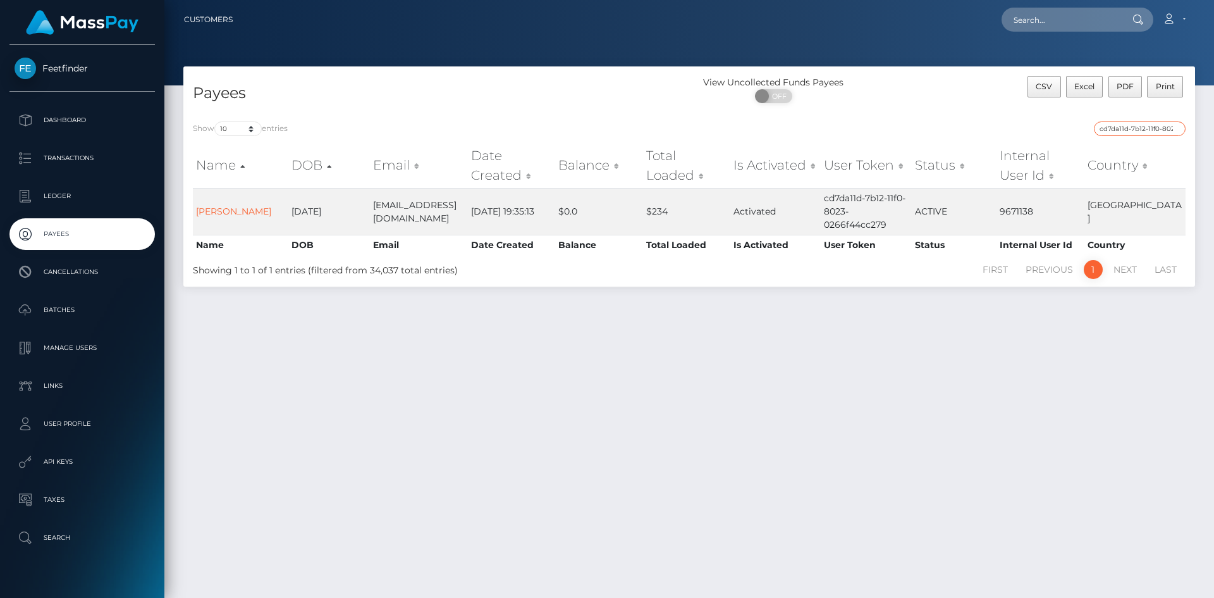
paste input "900cfab3-6392-11f0-b1fb-02a8c2768cb"
click at [1148, 120] on div "Show 10 25 50 100 250 entries 900cfab3-6392-11f0-b1fb-02a8c2768cb9 Name DOB Ema…" at bounding box center [689, 199] width 1012 height 175
click at [1153, 132] on input "900cfab3-6392-11f0-b1fb-02a8c2768cb9" at bounding box center [1140, 128] width 92 height 15
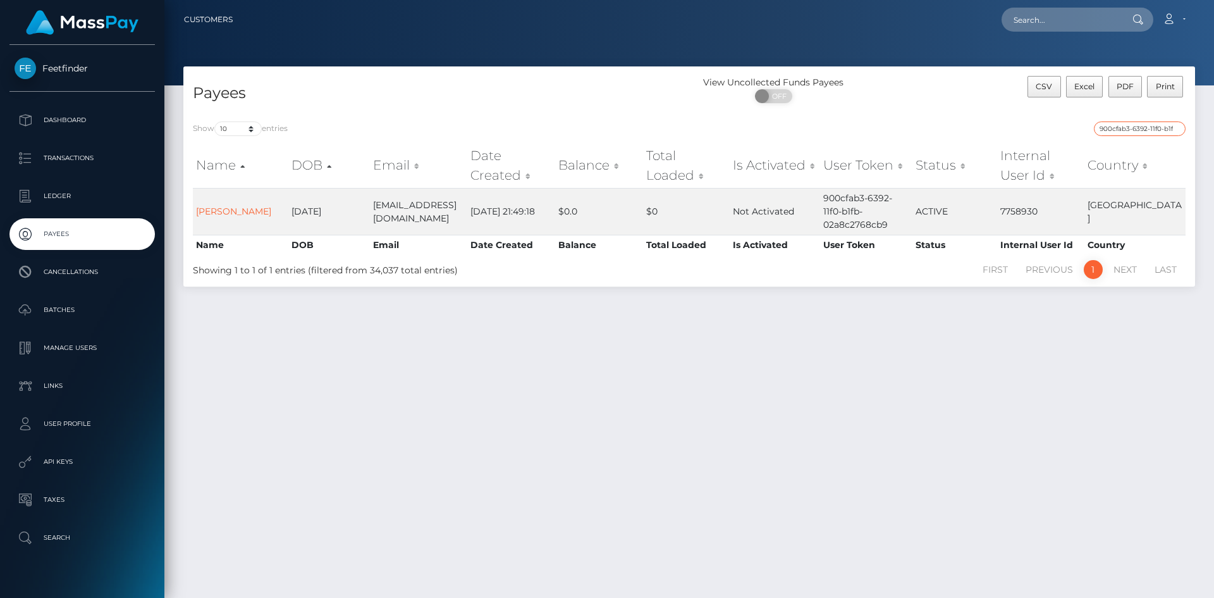
click at [1153, 132] on input "900cfab3-6392-11f0-b1fb-02a8c2768cb9" at bounding box center [1140, 128] width 92 height 15
paste input "5c65940d-a072-11f0-b1e8-026f69db09b1"
click at [1137, 128] on input "5c65940d-a072-11f0-b1e8-026f69db09b1" at bounding box center [1140, 128] width 92 height 15
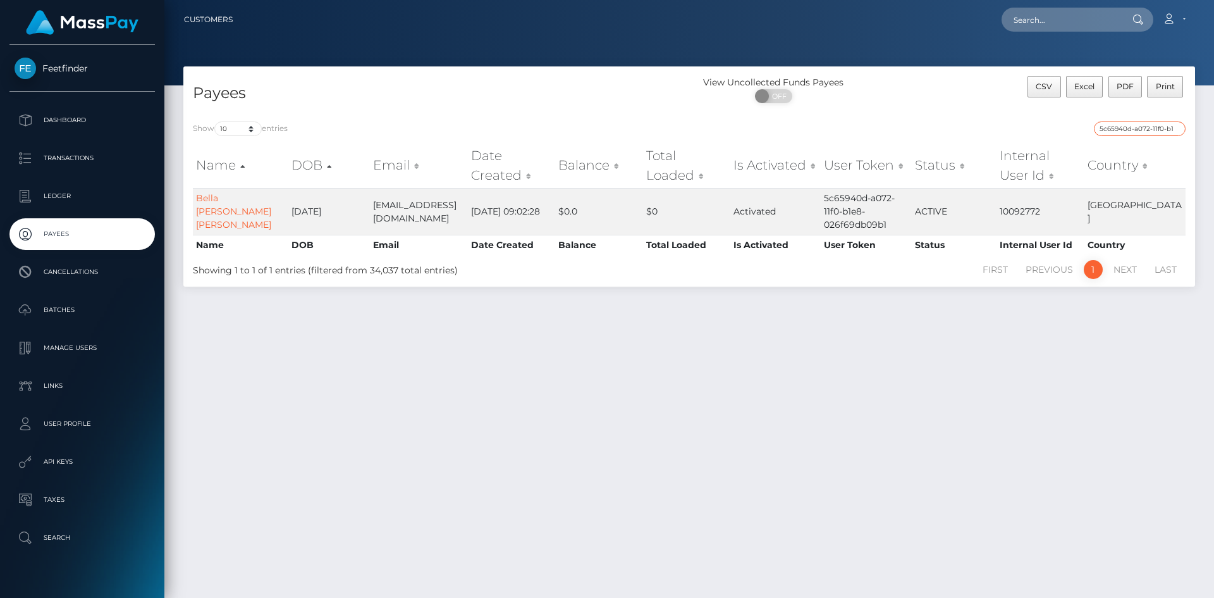
click at [1137, 128] on input "5c65940d-a072-11f0-b1e8-026f69db09b1" at bounding box center [1140, 128] width 92 height 15
paste input "3168b9ce-9f81"
click at [1157, 128] on input "3168b9ce-9f81-11f0-b1e8-026f69db09b1" at bounding box center [1140, 128] width 92 height 15
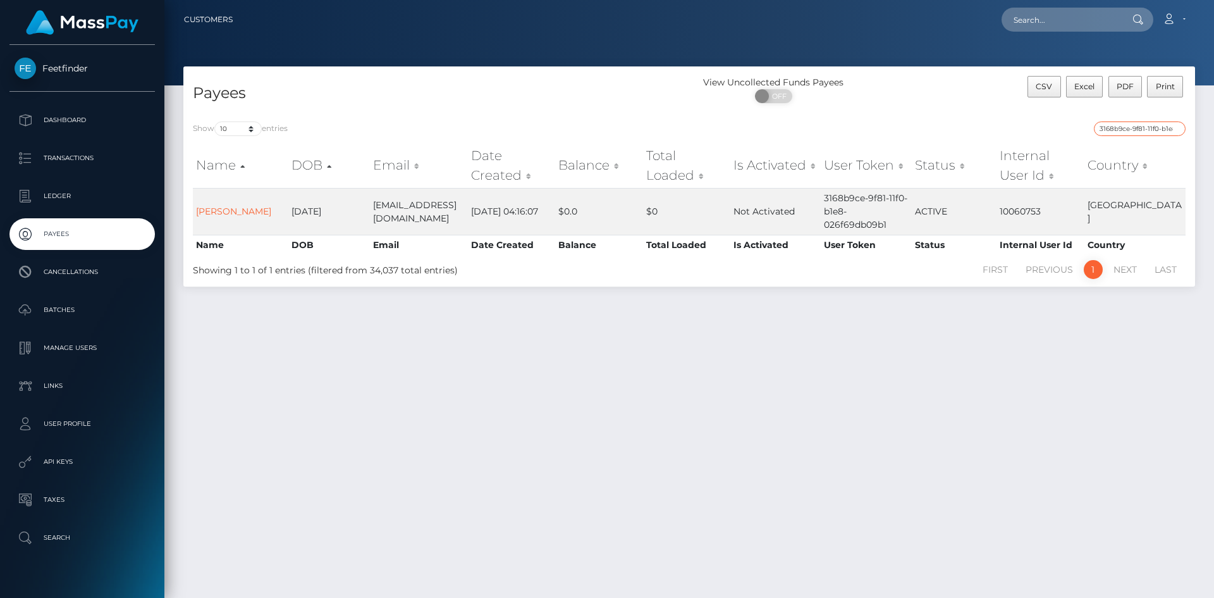
paste input "2b2248fc-30eb-11f0-9652-02c4b4fc7cc9"
click at [1143, 127] on input "2b2248fc-30eb-11f0-9652-02c4b4fc7cc9" at bounding box center [1140, 128] width 92 height 15
paste input "4846efe4-a079-11f0-b1e8-026f69db09b1"
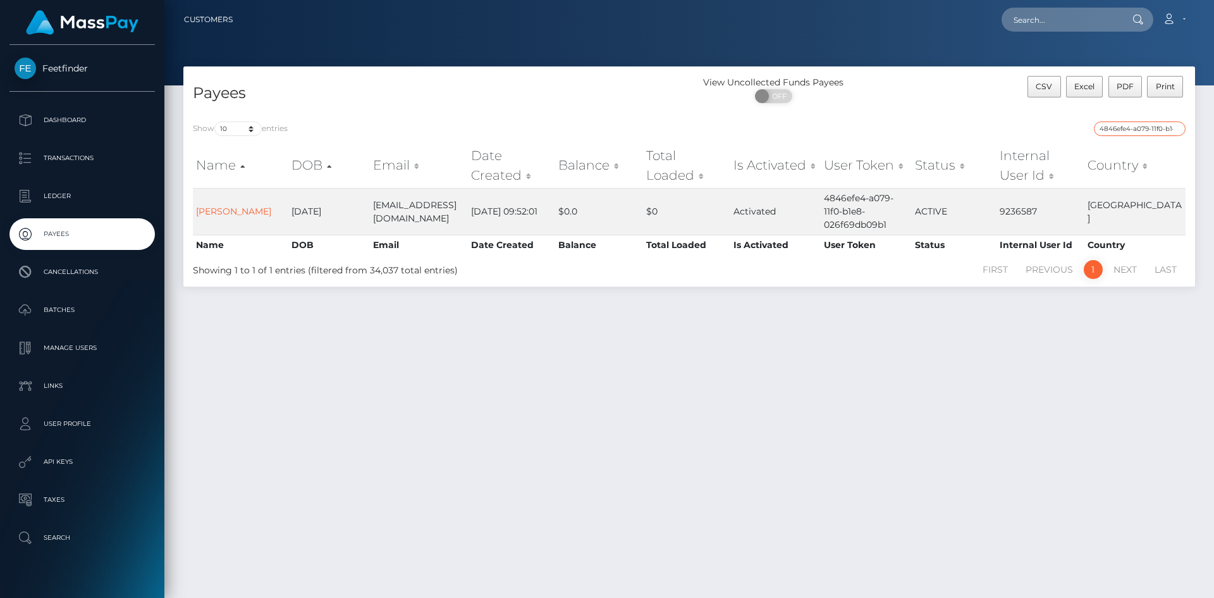
click at [1137, 125] on input "4846efe4-a079-11f0-b1e8-026f69db09b1" at bounding box center [1140, 128] width 92 height 15
paste input "9b52a8a9-6b89-11f0-87f1-0266f44cc279"
click at [1153, 129] on input "9b52a8a9-6b89-11f0-87f1-0266f44cc279" at bounding box center [1140, 128] width 92 height 15
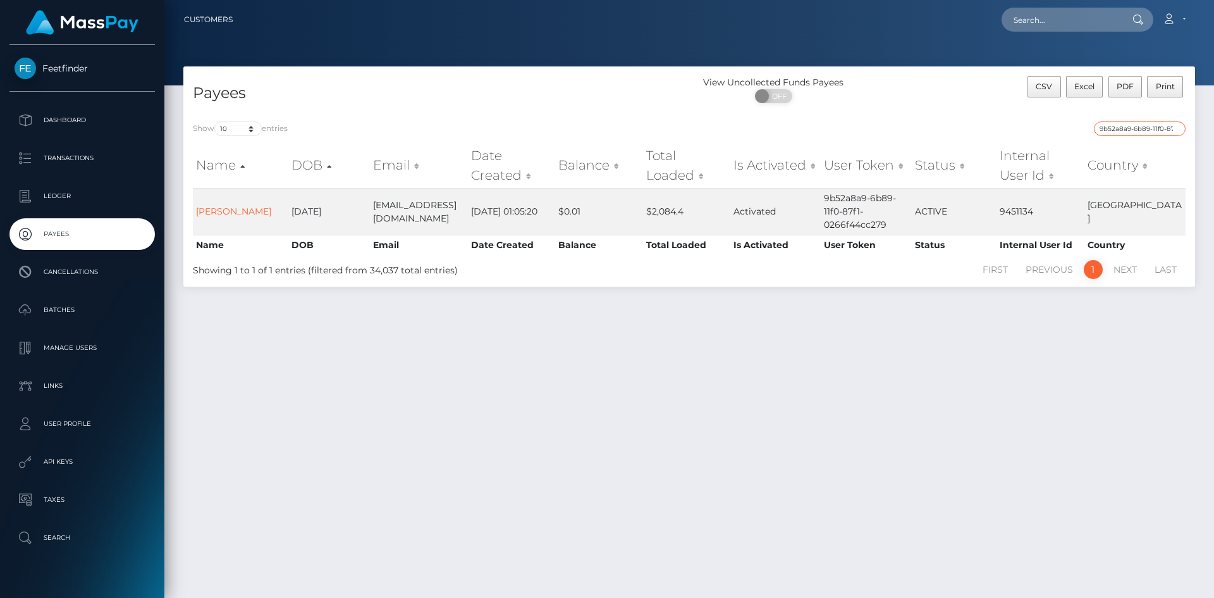
click at [1153, 129] on input "9b52a8a9-6b89-11f0-87f1-0266f44cc279" at bounding box center [1140, 128] width 92 height 15
click at [1153, 126] on input "9b52a8a9-6b89-11f0-87f1-0266f44cc279" at bounding box center [1140, 128] width 92 height 15
click at [1145, 125] on input "9b52a8a9-6b89-11f0-87f1-0266f44cc279" at bounding box center [1140, 128] width 92 height 15
click at [1144, 136] on div "9b52a8a9-6b89-11f0-87f1-0266f44cc279" at bounding box center [942, 130] width 487 height 18
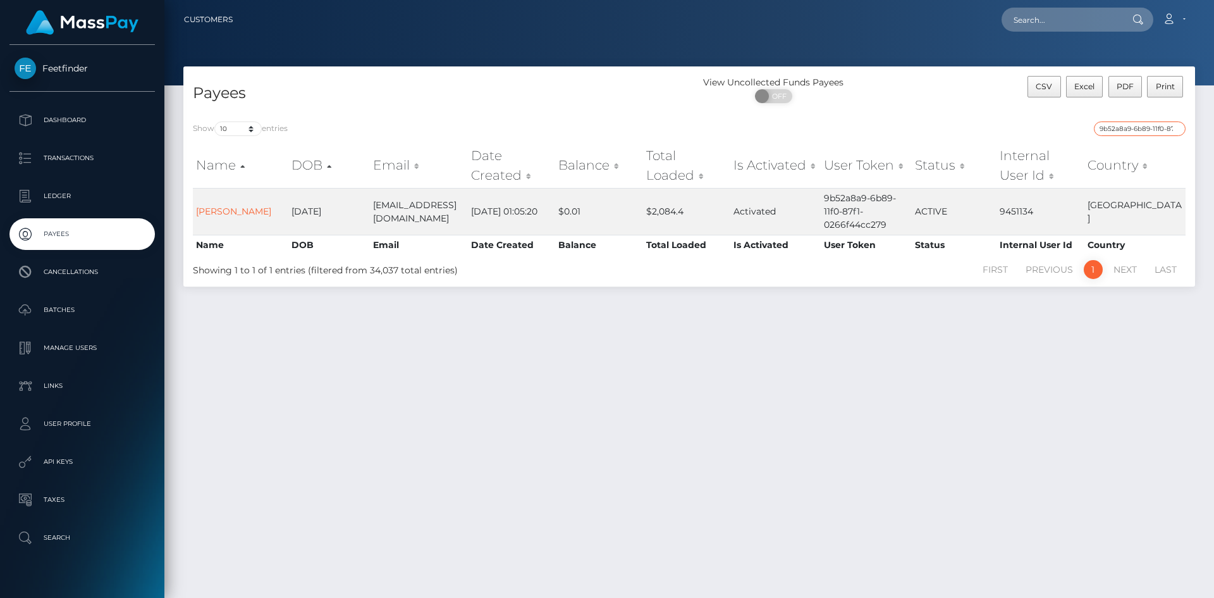
click at [1154, 123] on input "9b52a8a9-6b89-11f0-87f1-0266f44cc279" at bounding box center [1140, 128] width 92 height 15
paste input "207274b9-8267-11f0-8023"
click at [1139, 126] on input "207274b9-8267-11f0-8023-0266f44cc279" at bounding box center [1140, 128] width 92 height 15
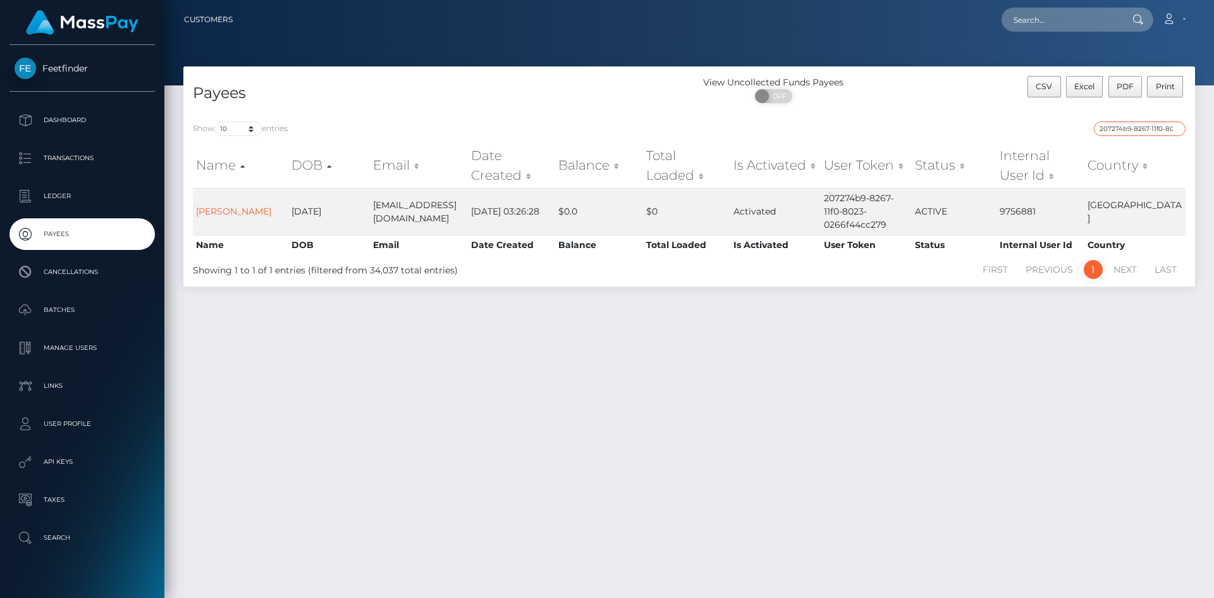
click at [1139, 126] on input "207274b9-8267-11f0-8023-0266f44cc279" at bounding box center [1140, 128] width 92 height 15
paste input "fdca4241-9fa0-11f0-b1e8-026f69db09b1"
click at [1137, 123] on input "fdca4241-9fa0-11f0-b1e8-026f69db09b1" at bounding box center [1140, 128] width 92 height 15
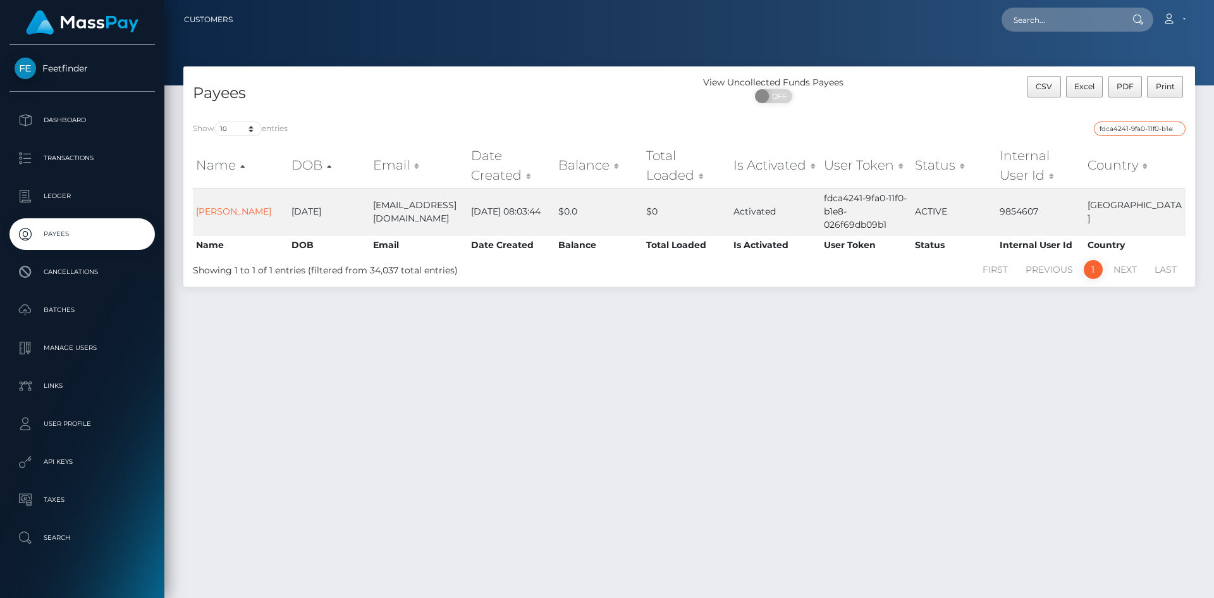
click at [1137, 123] on input "fdca4241-9fa0-11f0-b1e8-026f69db09b1" at bounding box center [1140, 128] width 92 height 15
paste input "7cc383af-8eca-11f0-bd85-0694aced620b"
click at [1155, 127] on input "7cc383af-8eca-11f0-bd85-0694aced620b" at bounding box center [1140, 128] width 92 height 15
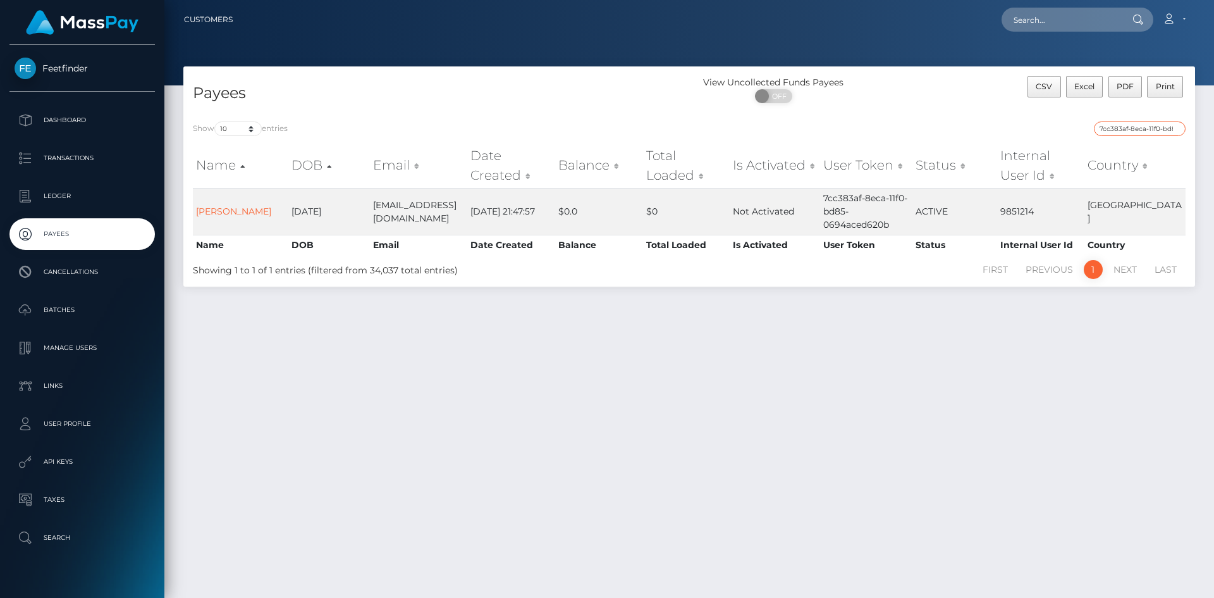
click at [1155, 127] on input "7cc383af-8eca-11f0-bd85-0694aced620b" at bounding box center [1140, 128] width 92 height 15
paste input "fcd57ed1-8c23"
click at [1157, 128] on input "fcd57ed1-8c23-11f0-bd85-0694aced620b" at bounding box center [1140, 128] width 92 height 15
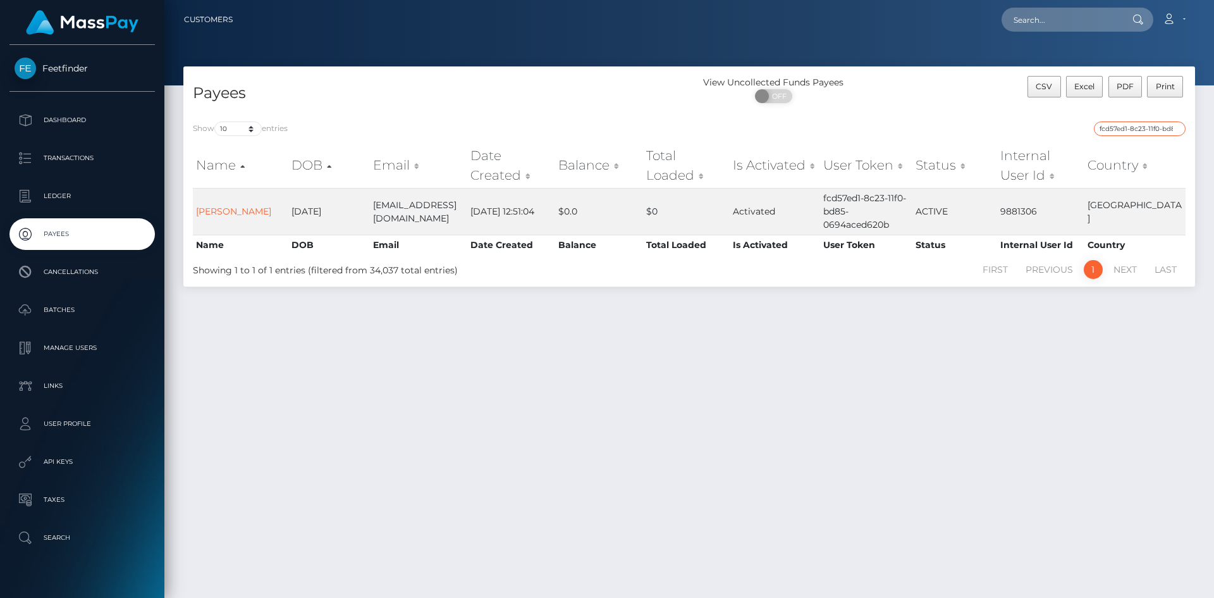
paste input "b5bb5898-9f07-11f0-b1e8-026f69db09b1"
click at [1152, 135] on input "b5bb5898-9f07-11f0-b1e8-026f69db09b1" at bounding box center [1140, 128] width 92 height 15
paste input "6c11f8cd-7524-11f0-9703-0266f44cc279"
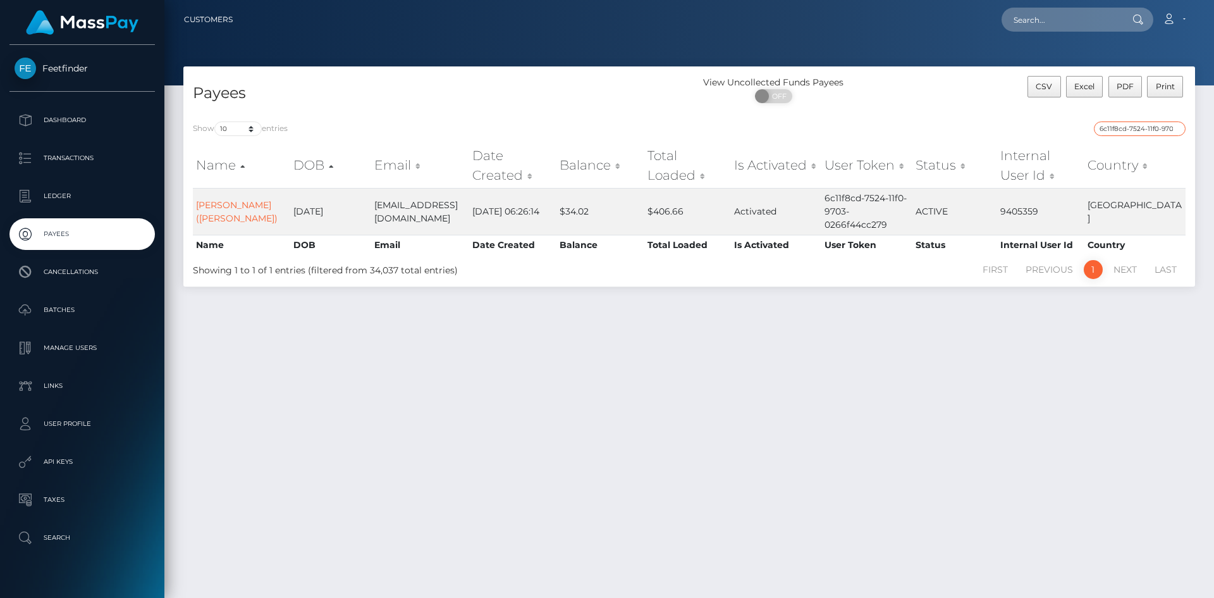
click at [1152, 128] on input "6c11f8cd-7524-11f0-9703-0266f44cc279" at bounding box center [1140, 128] width 92 height 15
paste input "0a8cba5-8f8b-11f0-bd85-0694aced620b"
click at [1143, 125] on input "60a8cba5-8f8b-11f0-bd85-0694aced620b" at bounding box center [1140, 128] width 92 height 15
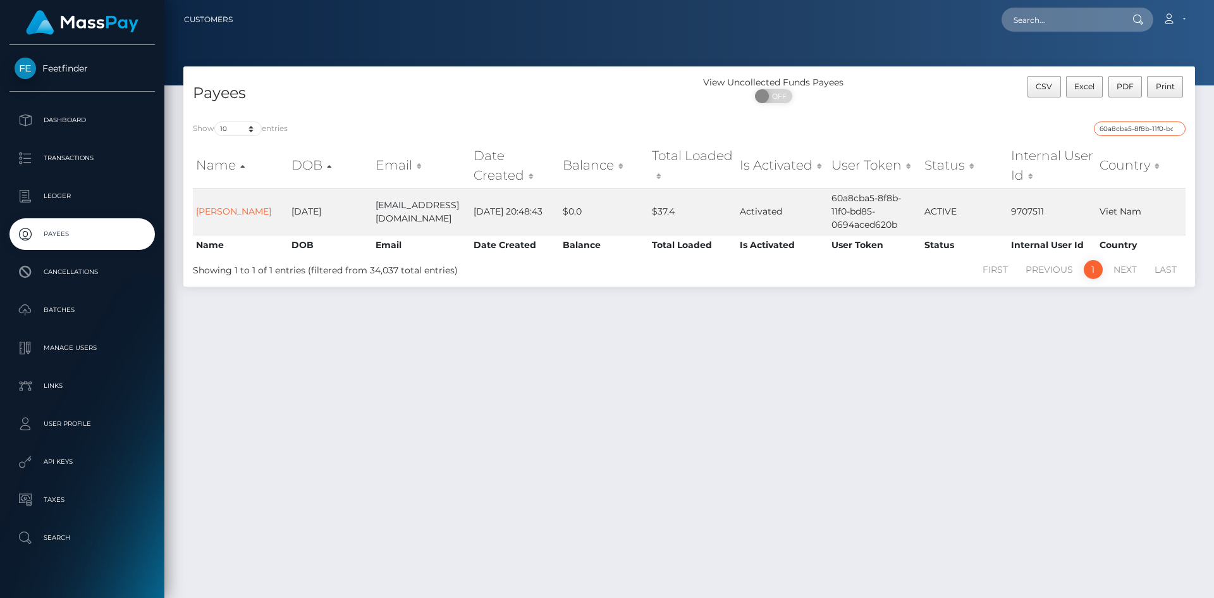
click at [1143, 125] on input "60a8cba5-8f8b-11f0-bd85-0694aced620b" at bounding box center [1140, 128] width 92 height 15
paste input "b8314e24-9a2e"
click at [1152, 132] on input "b8314e24-9a2e-11f0-bd85-0694aced620b" at bounding box center [1140, 128] width 92 height 15
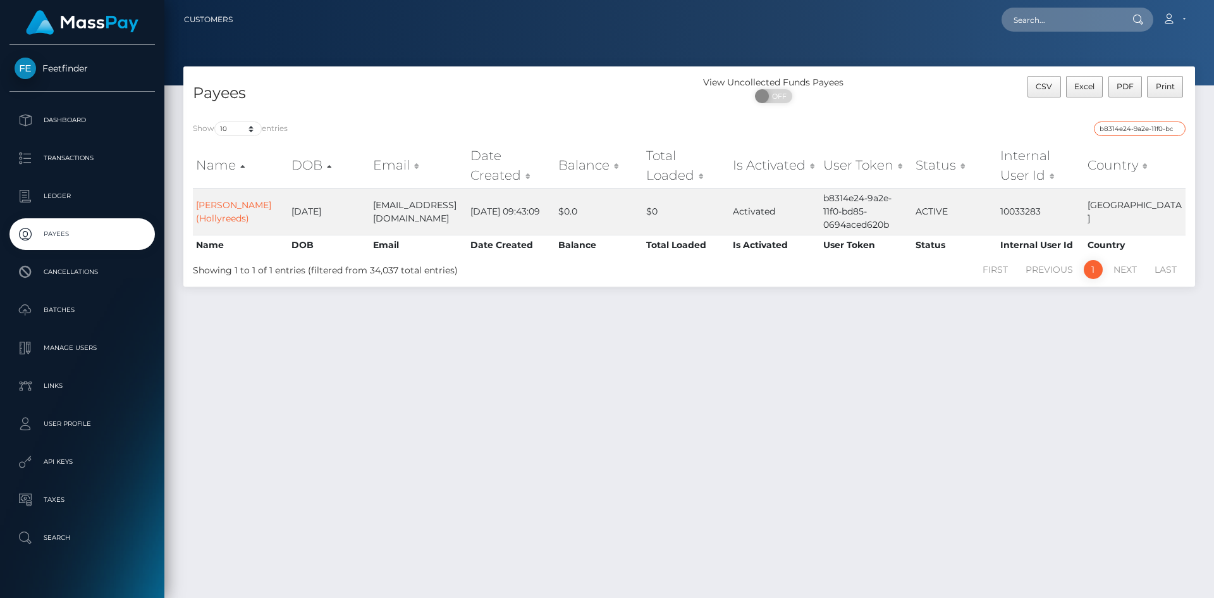
click at [1152, 132] on input "b8314e24-9a2e-11f0-bd85-0694aced620b" at bounding box center [1140, 128] width 92 height 15
click at [1150, 131] on input "b8314e24-9a2e-11f0-bd85-0694aced620b" at bounding box center [1140, 128] width 92 height 15
paste input "a31eda65-7eb3-11f0-8023-0266f44cc279"
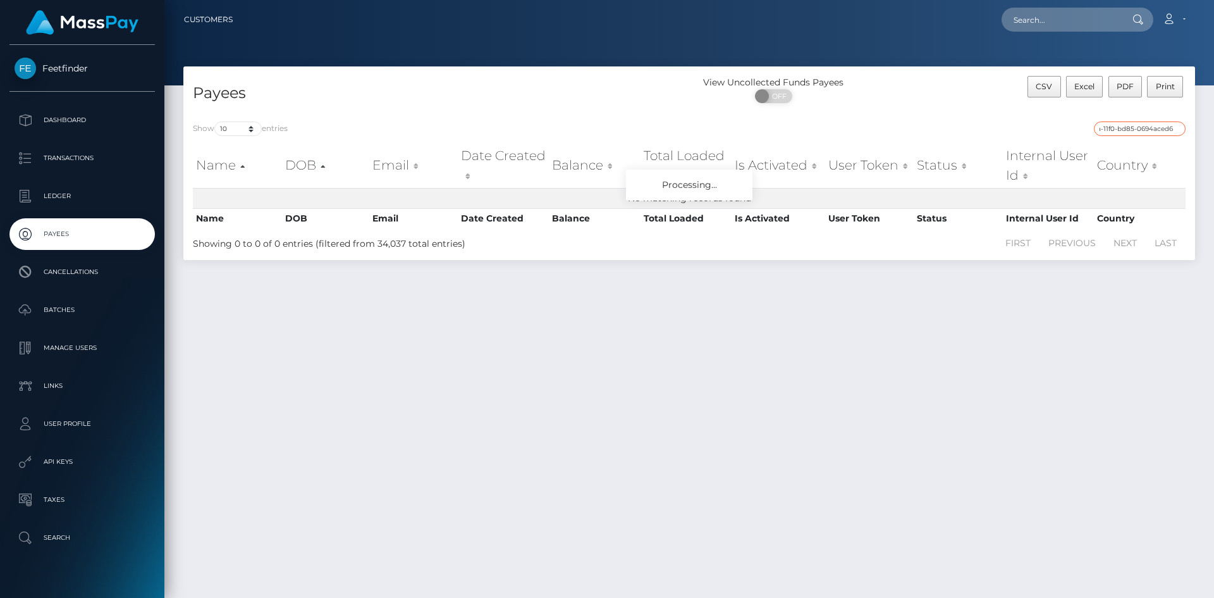
type input "b8314e24-9a2ea31ed-11f0-bd85-0694aced620b"
click at [1174, 129] on input "b8314e24-9a2ea31ed-11f0-bd85-0694aced620b" at bounding box center [1140, 128] width 92 height 15
click at [1174, 129] on input "search" at bounding box center [1140, 128] width 92 height 15
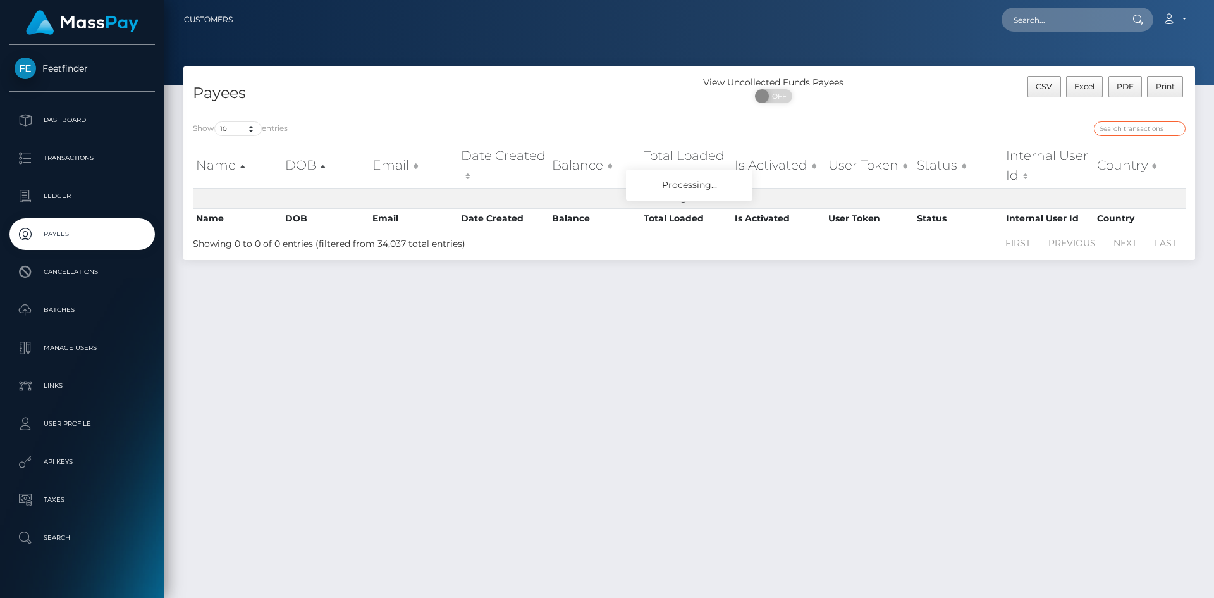
click at [1152, 124] on input "search" at bounding box center [1140, 128] width 92 height 15
paste input "a31eda65-7eb3-11f0-8023-0266f44cc279"
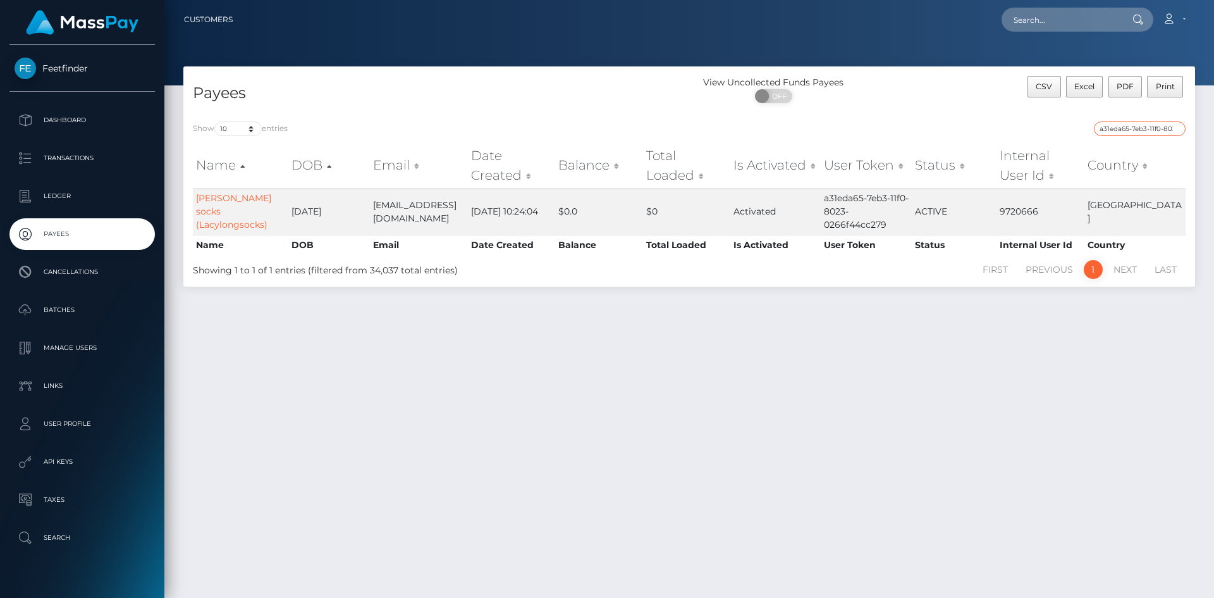
click at [1154, 123] on input "a31eda65-7eb3-11f0-8023-0266f44cc279" at bounding box center [1140, 128] width 92 height 15
paste input "9090d096-90af-11f0-bd85-0694aced620b"
click at [1152, 130] on input "9090d096-90af-11f0-bd85-0694aced620b" at bounding box center [1140, 128] width 92 height 15
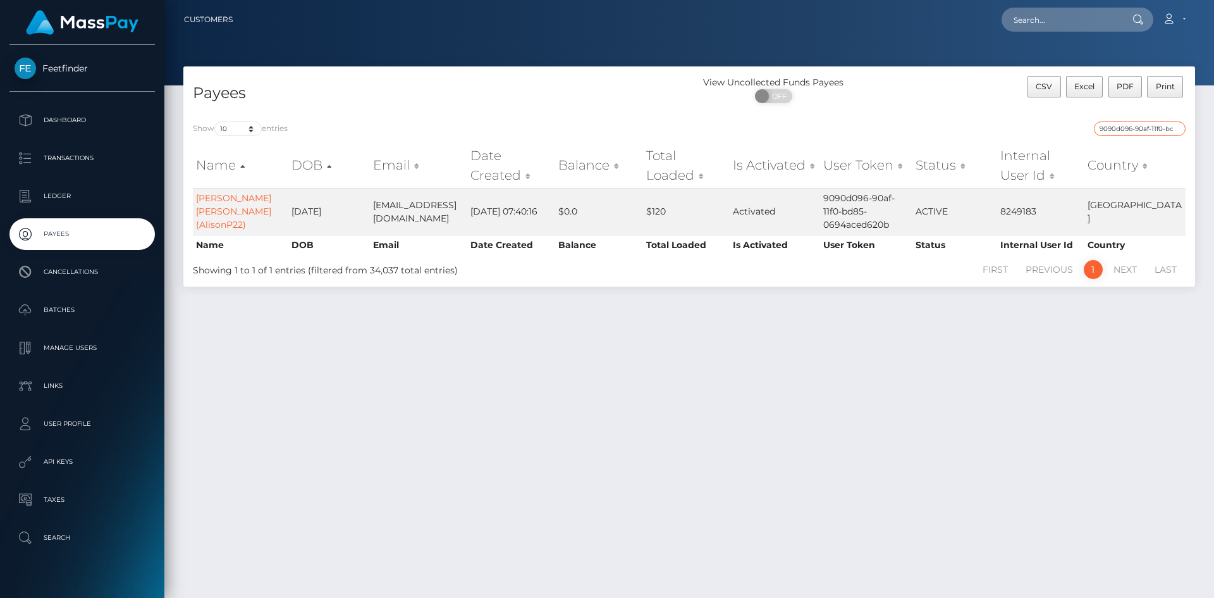
click at [1152, 130] on input "9090d096-90af-11f0-bd85-0694aced620b" at bounding box center [1140, 128] width 92 height 15
paste input "1c4ed4c1-948b"
click at [1157, 130] on input "1c4ed4c1-948b-11f0-bd85-0694aced620b" at bounding box center [1140, 128] width 92 height 15
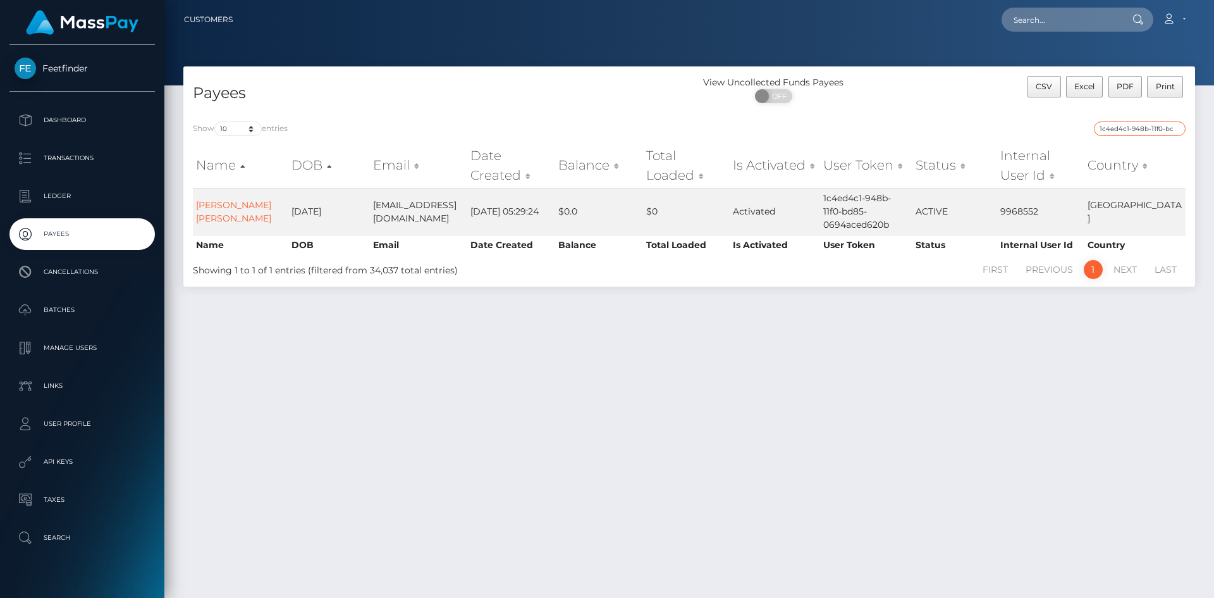
click at [1157, 130] on input "1c4ed4c1-948b-11f0-bd85-0694aced620b" at bounding box center [1140, 128] width 92 height 15
paste input "7d2c66f-72ce-11f0-87f1-0266f44cc279"
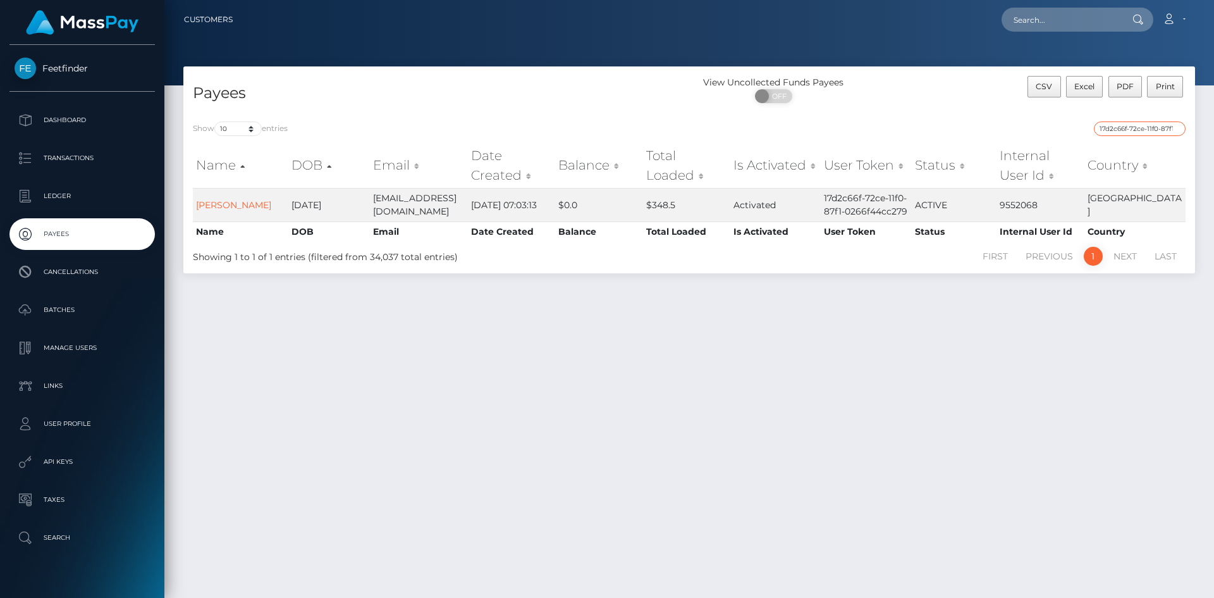
click at [1145, 127] on input "17d2c66f-72ce-11f0-87f1-0266f44cc279" at bounding box center [1140, 128] width 92 height 15
click at [1145, 131] on input "17d2c66f-72ce-11f0-87f1-0266f44cc279" at bounding box center [1140, 128] width 92 height 15
click at [1145, 132] on input "17d2c66f-72ce-11f0-87f1-0266f44cc279" at bounding box center [1140, 128] width 92 height 15
click at [1144, 132] on input "17d2c66f-72ce-11f0-87f1-0266f44cc279" at bounding box center [1140, 128] width 92 height 15
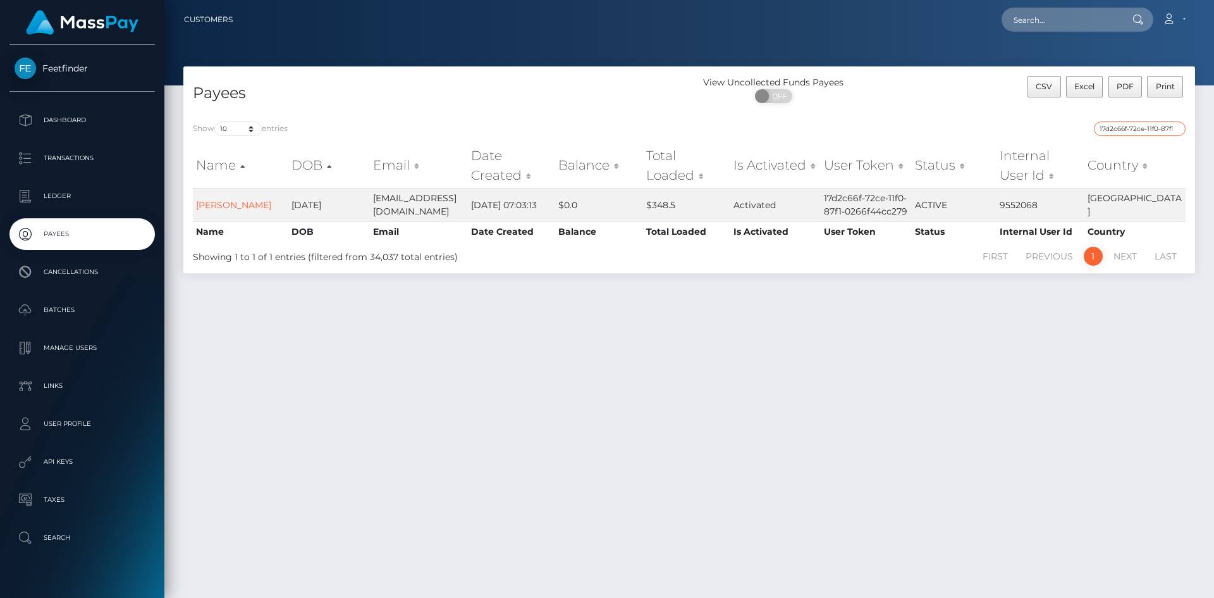
click at [1144, 132] on input "17d2c66f-72ce-11f0-87f1-0266f44cc279" at bounding box center [1140, 128] width 92 height 15
paste input "a6d758cc-a17a-11f0-bd75-060e06e9f077"
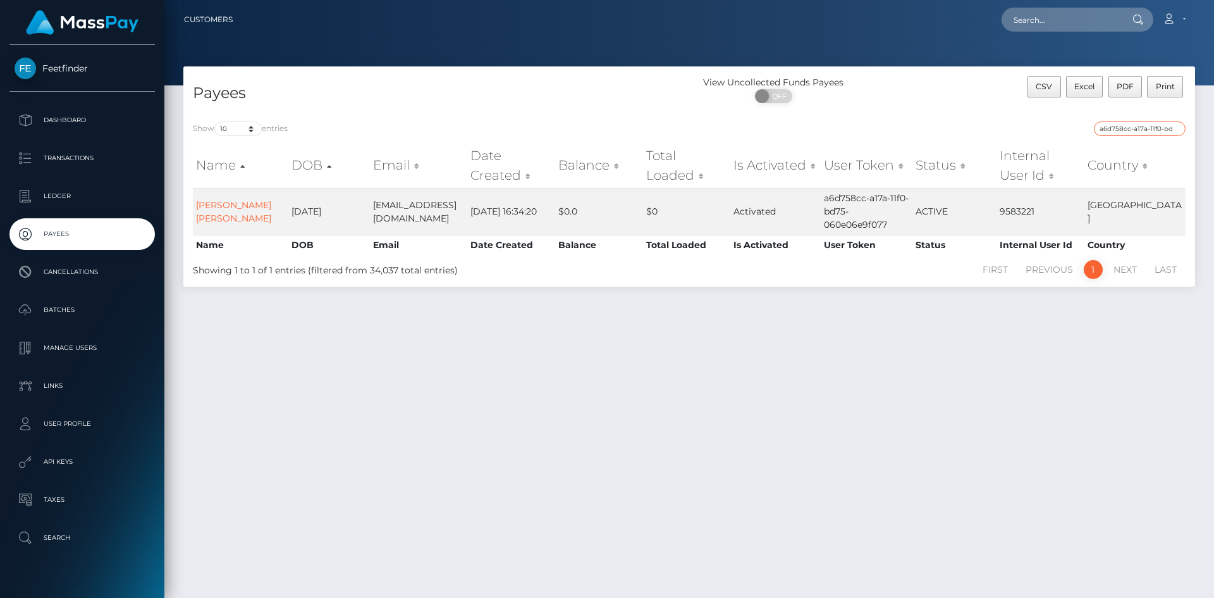
click at [1154, 133] on input "a6d758cc-a17a-11f0-bd75-060e06e9f077" at bounding box center [1140, 128] width 92 height 15
paste input "5f97e96f-72f7-11f0-87f1-0266f44cc279"
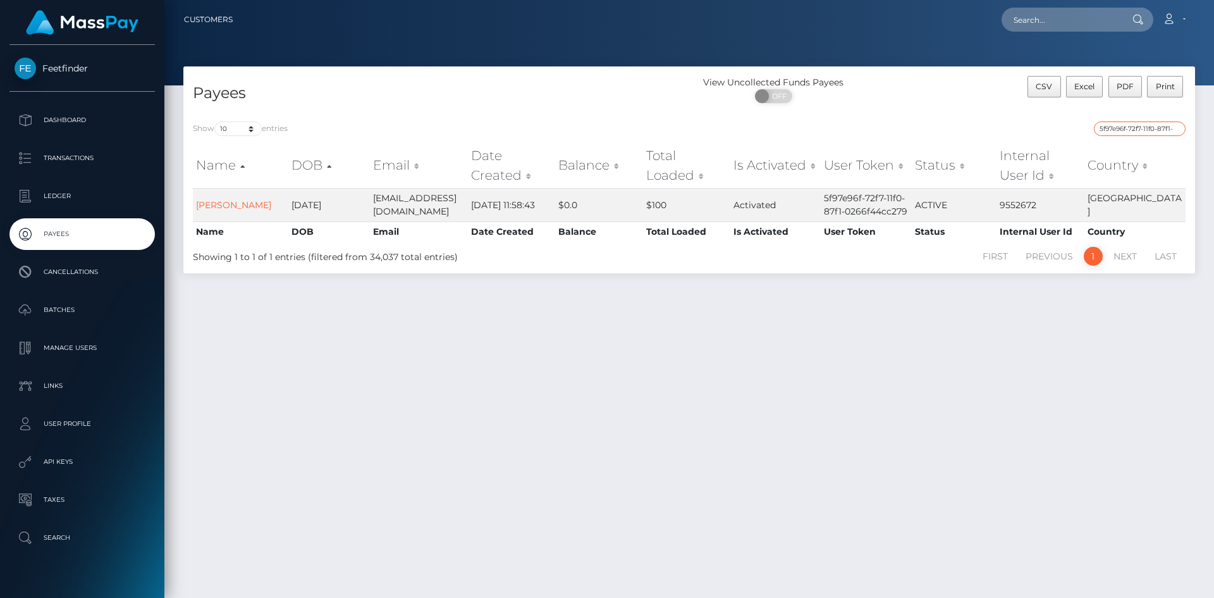
click at [1155, 125] on input "5f97e96f-72f7-11f0-87f1-0266f44cc279" at bounding box center [1140, 128] width 92 height 15
paste input "fbdf15f7-8d8f-11f0-bd85-0694aced620b"
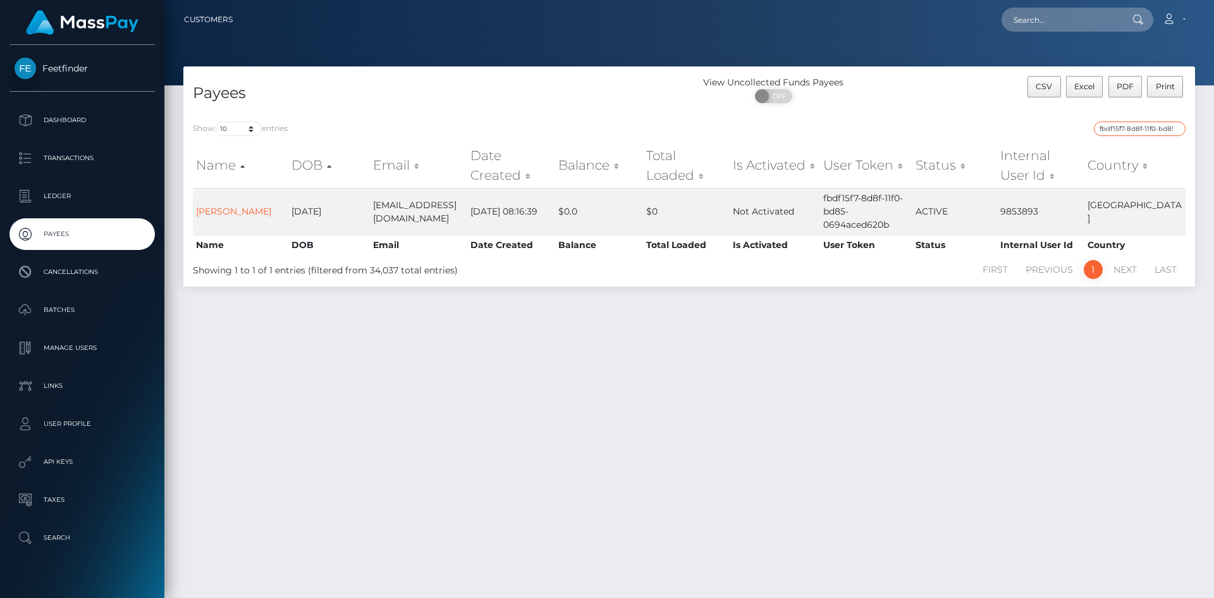
click at [1140, 128] on input "fbdf15f7-8d8f-11f0-bd85-0694aced620b" at bounding box center [1140, 128] width 92 height 15
paste input "ebd06a33-0fd5-11f0-b24e-02f0d179f5a1"
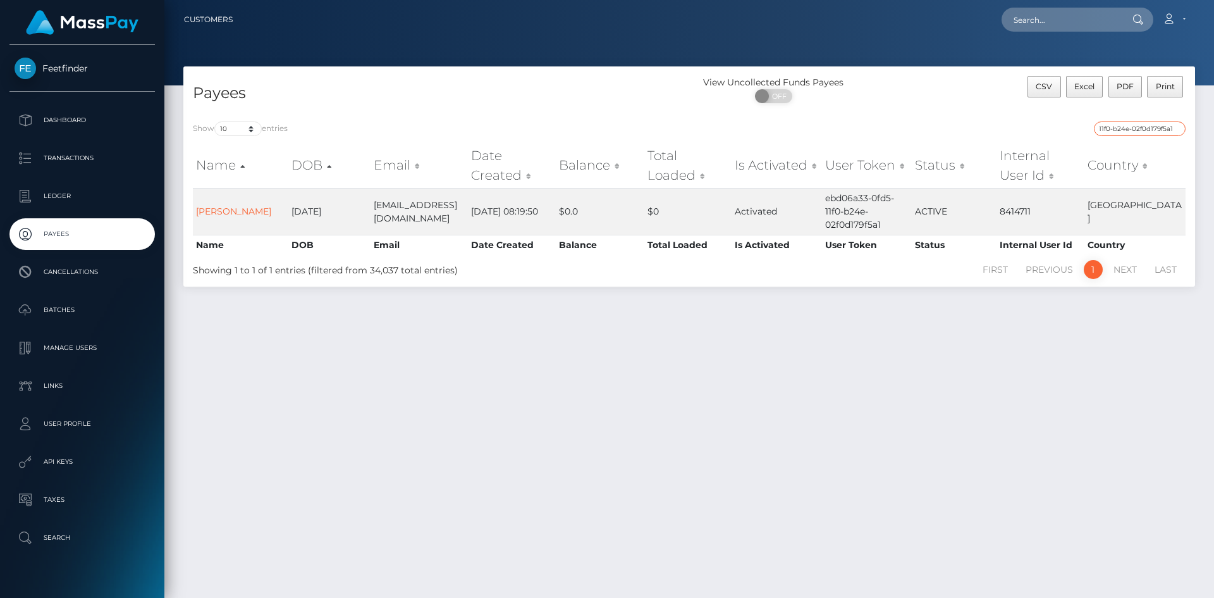
type input "ebd06a33-0fd5-11f0-b24e-02f0d179f5a1"
click at [1149, 120] on div "Show 10 25 50 100 250 entries ebd06a33-0fd5-11f0-b24e-02f0d179f5a1 Name DOB Ema…" at bounding box center [689, 199] width 1012 height 175
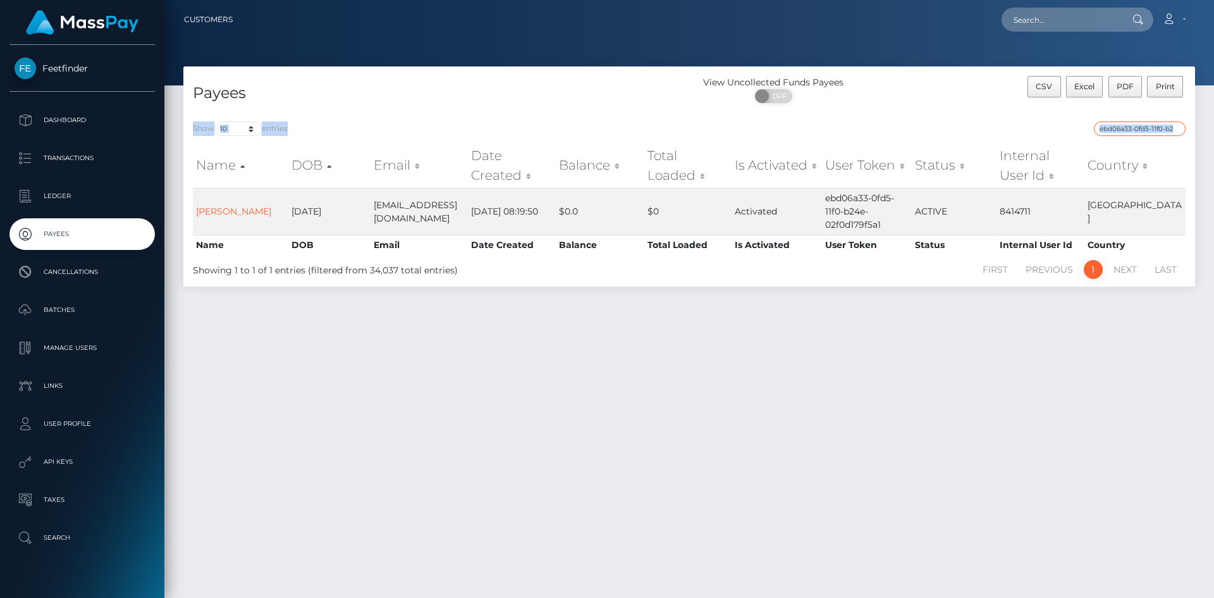
click at [1142, 131] on input "ebd06a33-0fd5-11f0-b24e-02f0d179f5a1" at bounding box center [1140, 128] width 92 height 15
paste input "f843629c-79e3-11f0-9703-0266f44cc279"
click at [1145, 125] on input "f843629c-79e3-11f0-9703-0266f44cc279" at bounding box center [1140, 128] width 92 height 15
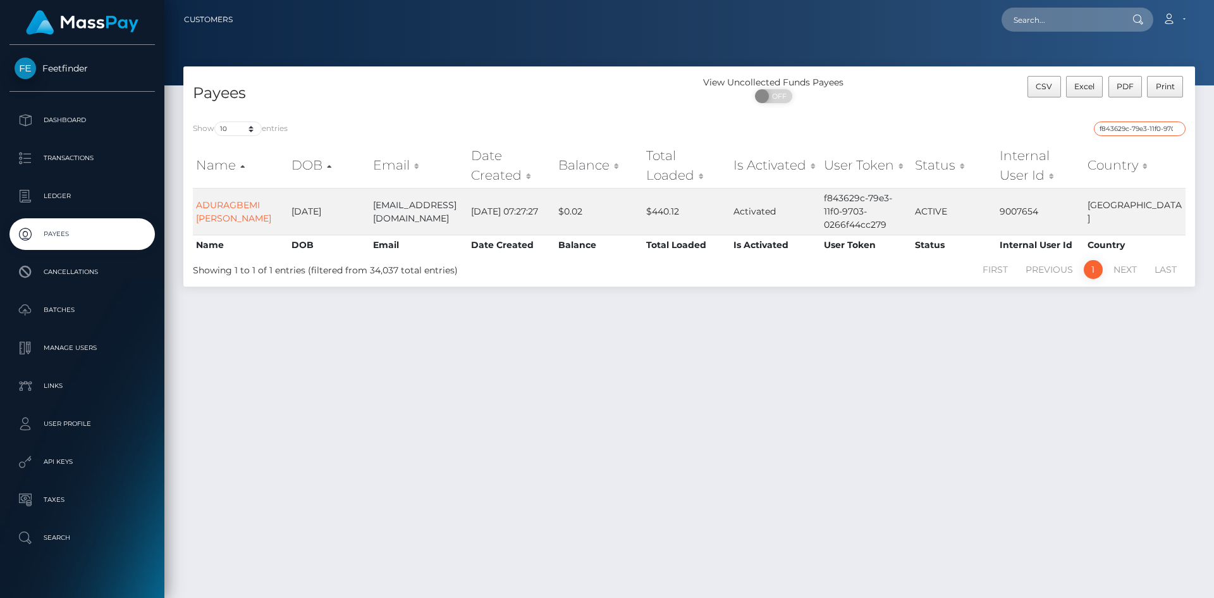
click at [1145, 125] on input "f843629c-79e3-11f0-9703-0266f44cc279" at bounding box center [1140, 128] width 92 height 15
paste input "c20a904-a07d-11f0-b1e8-026f69db09b1"
click at [1135, 125] on input "fc20a904-a07d-11f0-b1e8-026f69db09b1" at bounding box center [1140, 128] width 92 height 15
click at [1135, 126] on input "fc20a904-a07d-11f0-b1e8-026f69db09b1" at bounding box center [1140, 128] width 92 height 15
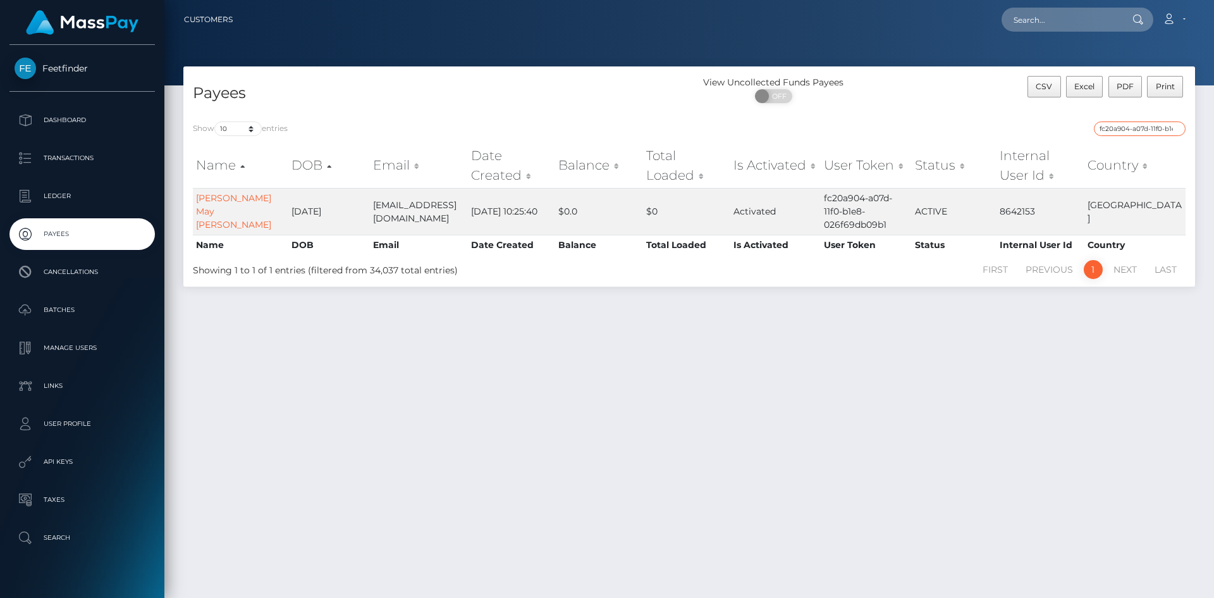
click at [1135, 126] on input "fc20a904-a07d-11f0-b1e8-026f69db09b1" at bounding box center [1140, 128] width 92 height 15
click at [1135, 128] on input "fc20a904-a07d-11f0-b1e8-026f69db09b1" at bounding box center [1140, 128] width 92 height 15
click at [1135, 130] on input "fc20a904-a07d-11f0-b1e8-026f69db09b1" at bounding box center [1140, 128] width 92 height 15
click at [1135, 131] on input "fc20a904-a07d-11f0-b1e8-026f69db09b1" at bounding box center [1140, 128] width 92 height 15
paste input "7720e074-9638-11f0-bd85-0694aced620b"
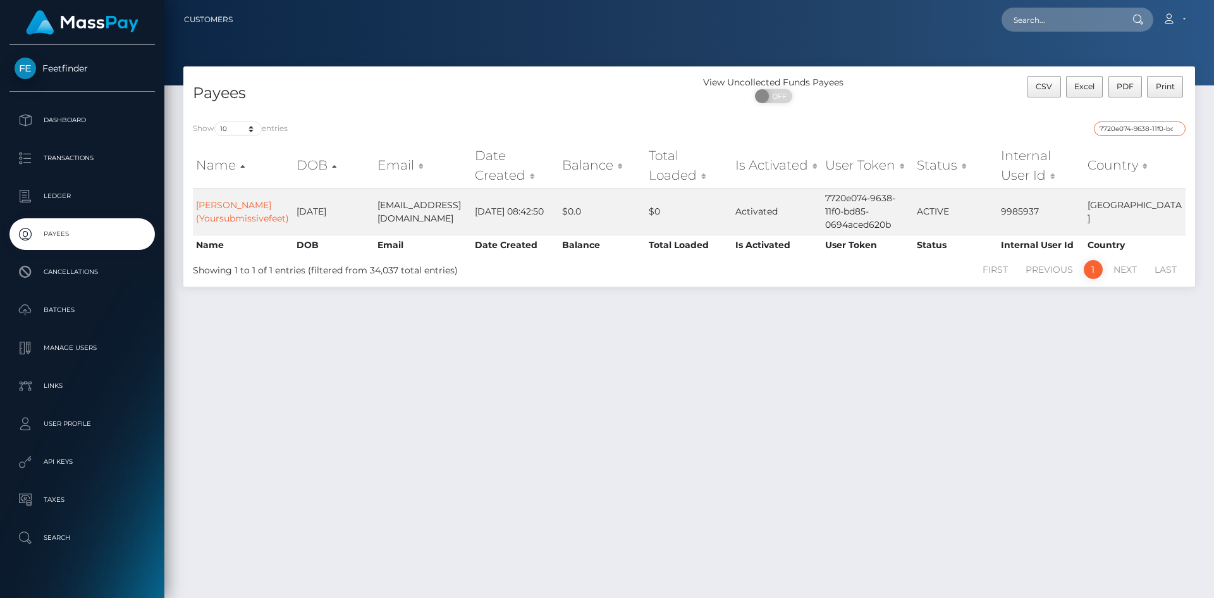
click at [1143, 125] on input "7720e074-9638-11f0-bd85-0694aced620b" at bounding box center [1140, 128] width 92 height 15
paste input "3d1d6134-705a-11f0-87f1-0266f44cc279"
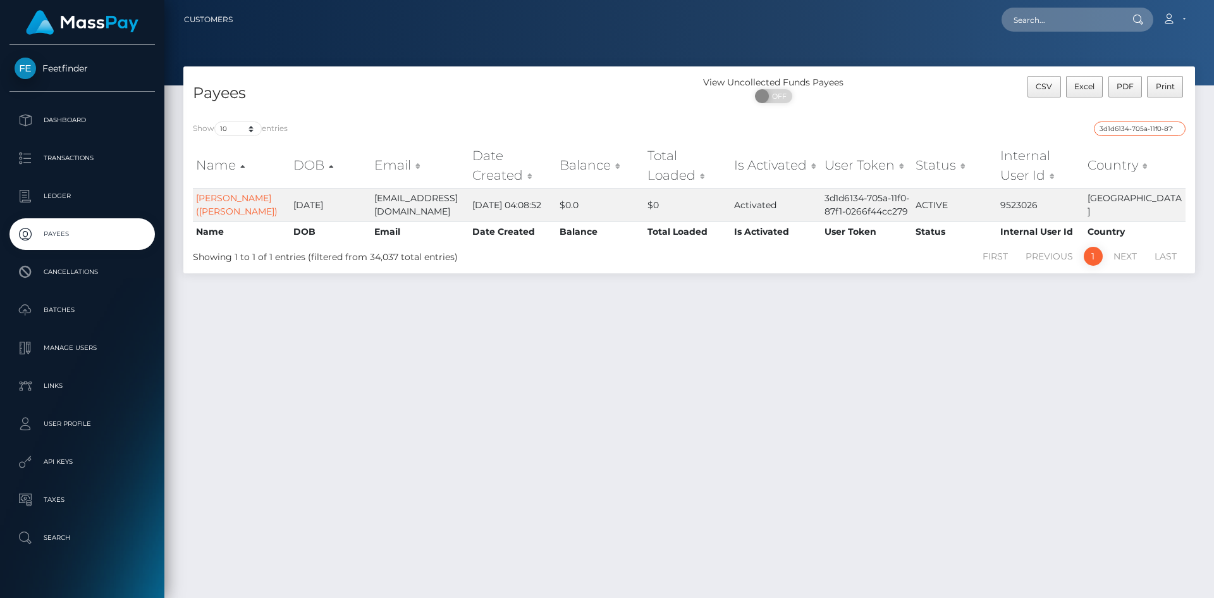
click at [1150, 128] on input "3d1d6134-705a-11f0-87f1-0266f44cc279" at bounding box center [1140, 128] width 92 height 15
paste input "68ff8159-787e-11f0-9703"
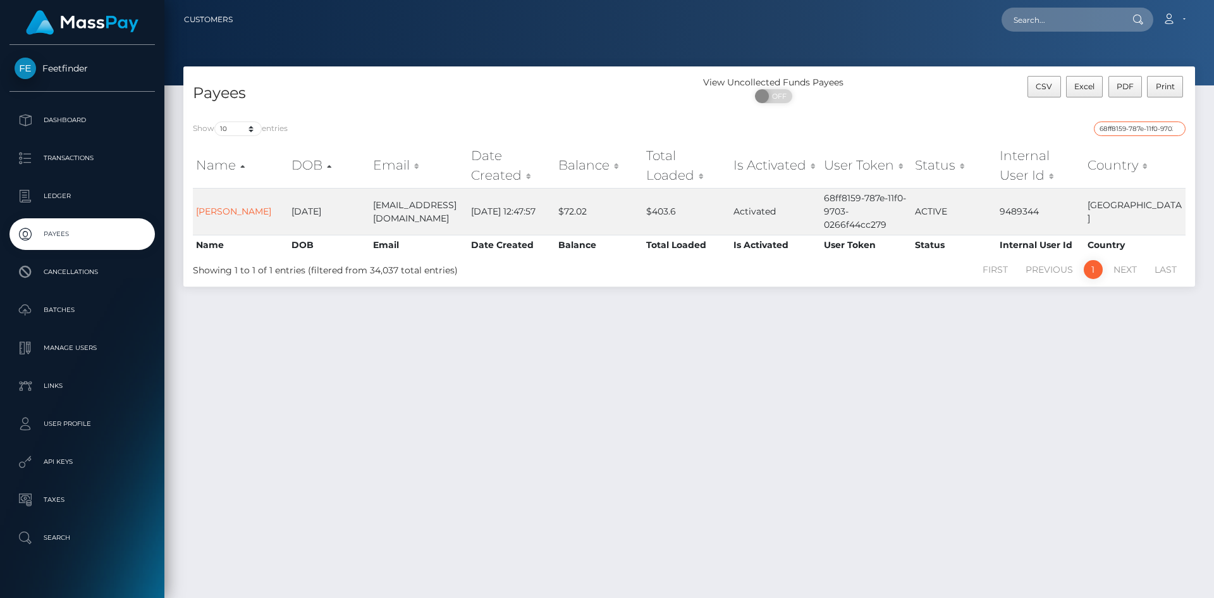
click at [1148, 129] on input "68ff8159-787e-11f0-9703-0266f44cc279" at bounding box center [1140, 128] width 92 height 15
paste input "13dcd669-73a1-11f0-87f1"
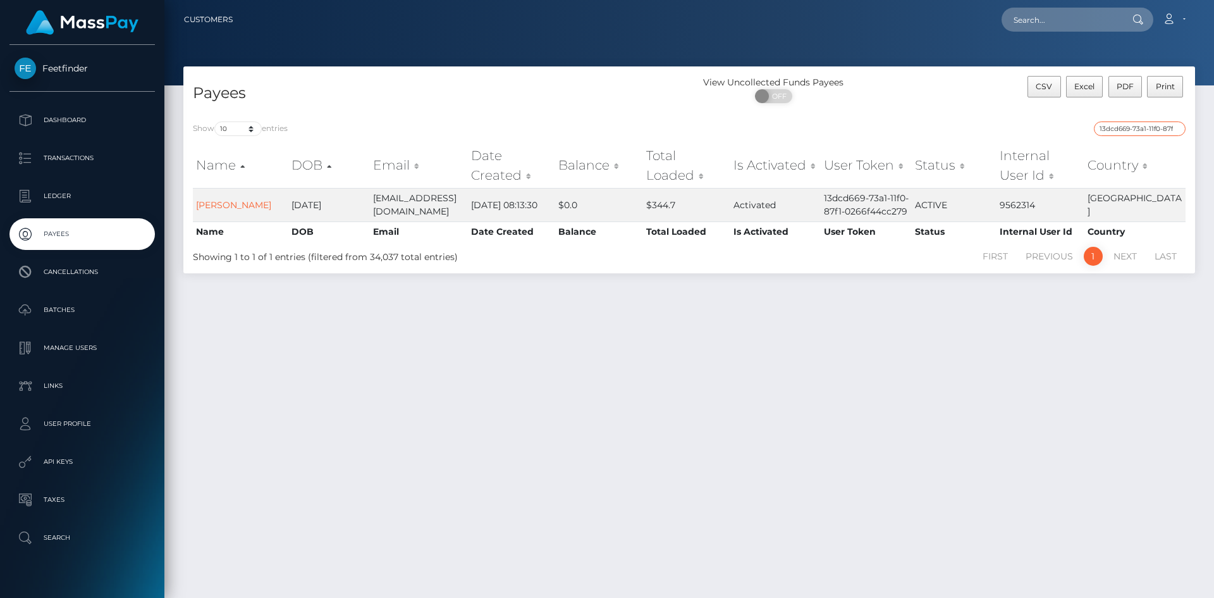
click at [1135, 133] on input "13dcd669-73a1-11f0-87f1-0266f44cc279" at bounding box center [1140, 128] width 92 height 15
paste input "da7abe62-9428-11f0-bd85-0694aced620b"
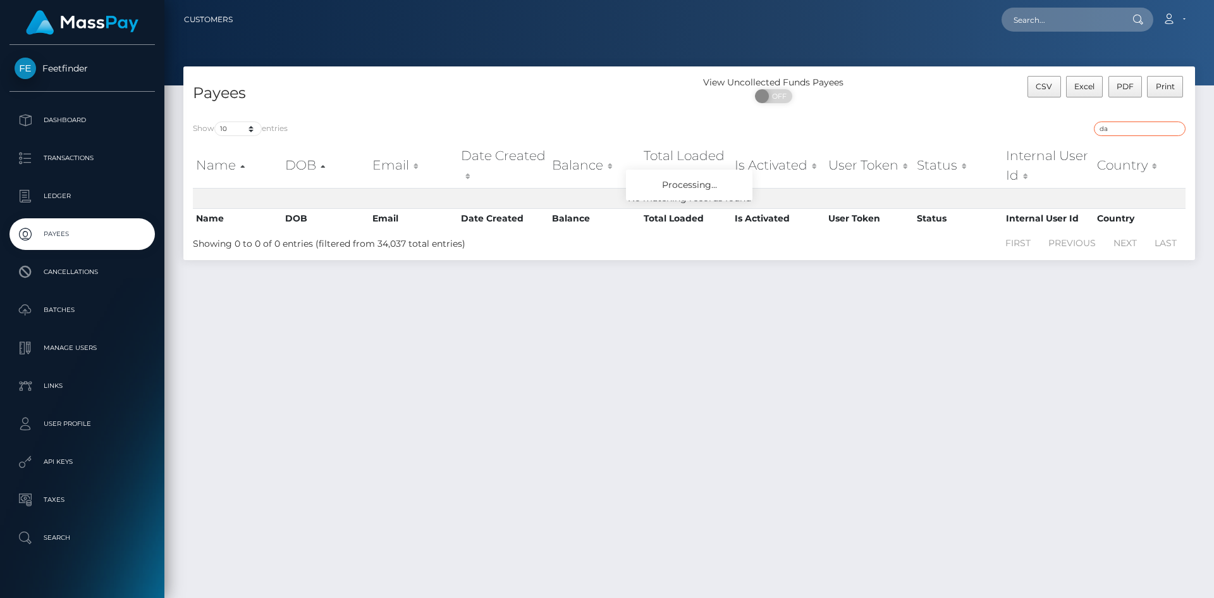
type input "d"
paste input "da7abe62-9428-11f0-bd85-0694aced620b"
type input "da7abe62-9428-11f0-bd85-0694aced620b"
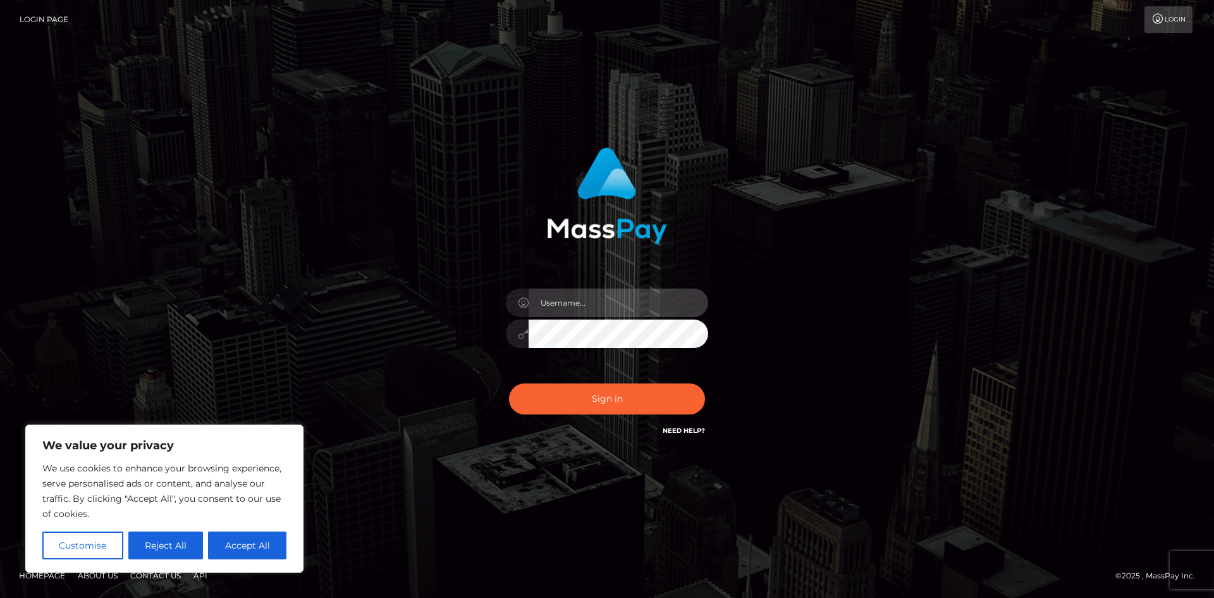
type input "hello.feetfinder"
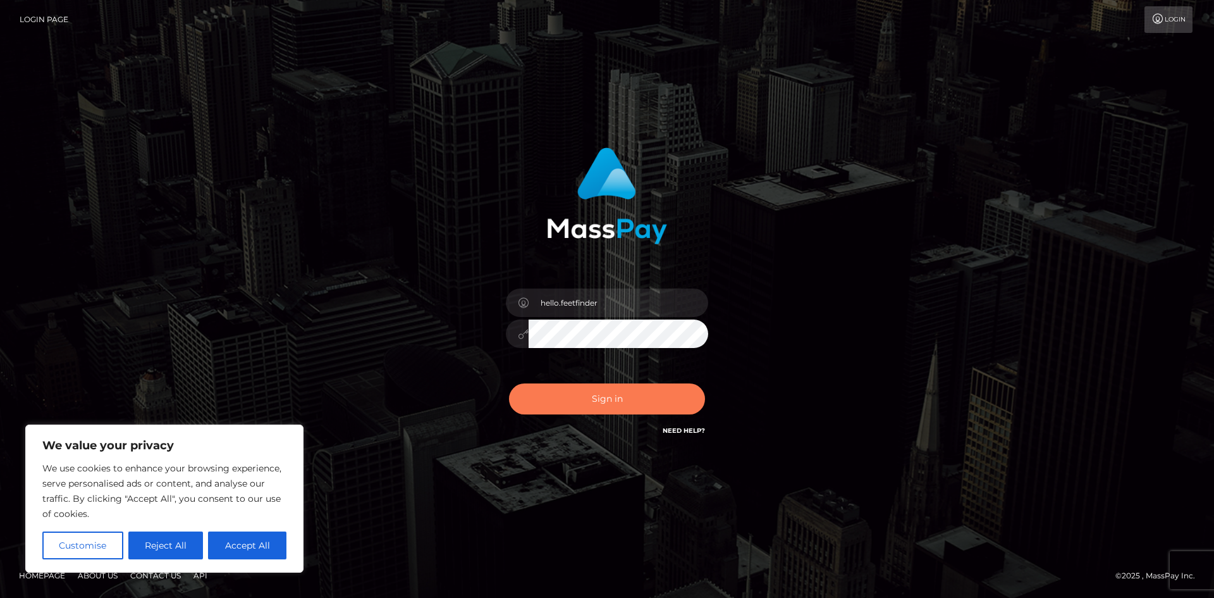
click at [600, 398] on button "Sign in" at bounding box center [607, 398] width 196 height 31
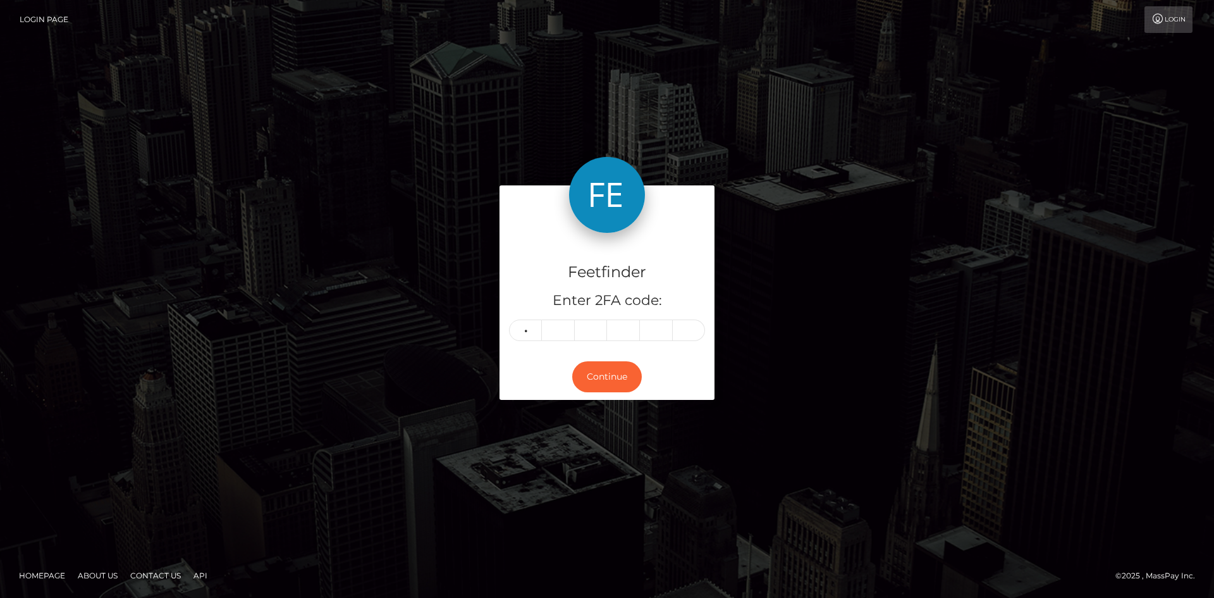
type input "7"
type input "6"
type input "2"
type input "0"
type input "7"
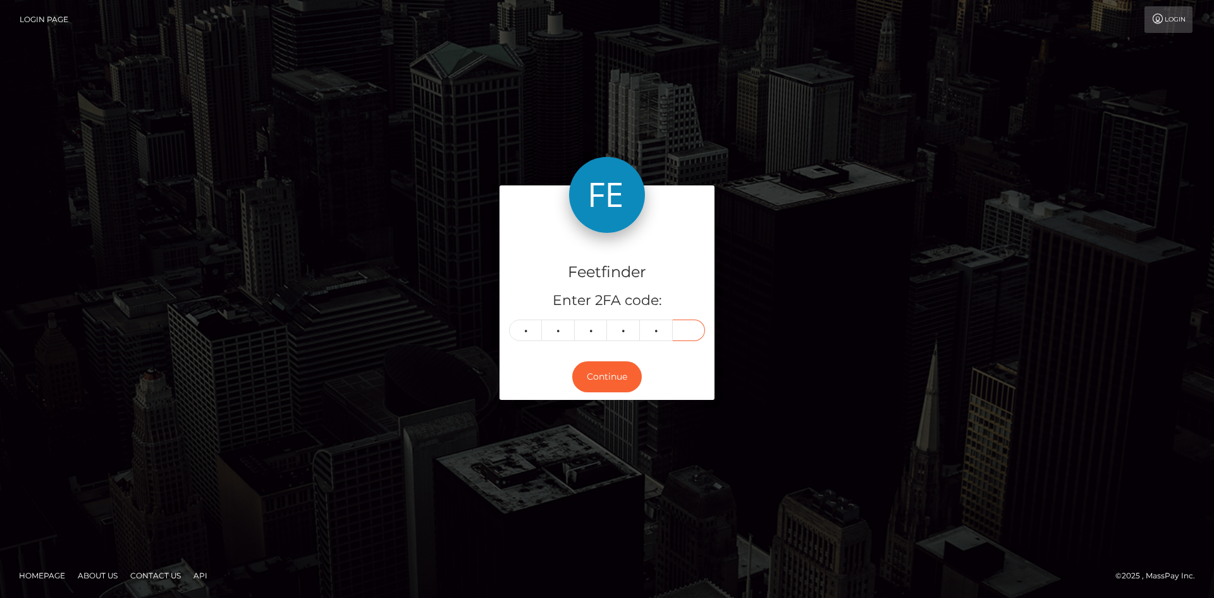
type input "5"
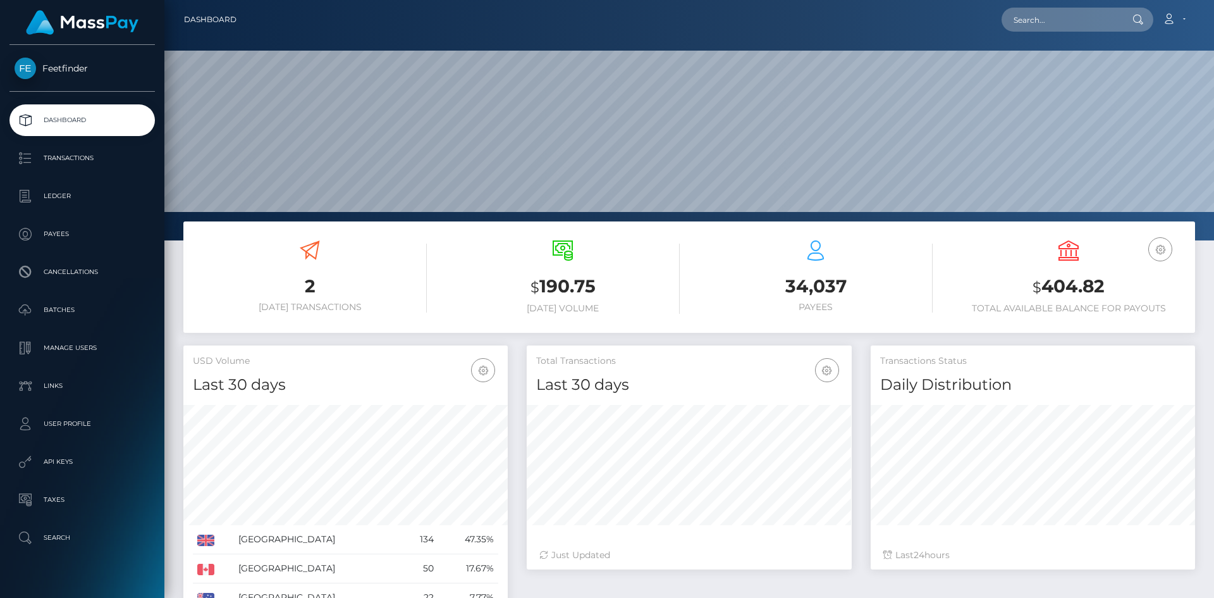
scroll to position [225, 325]
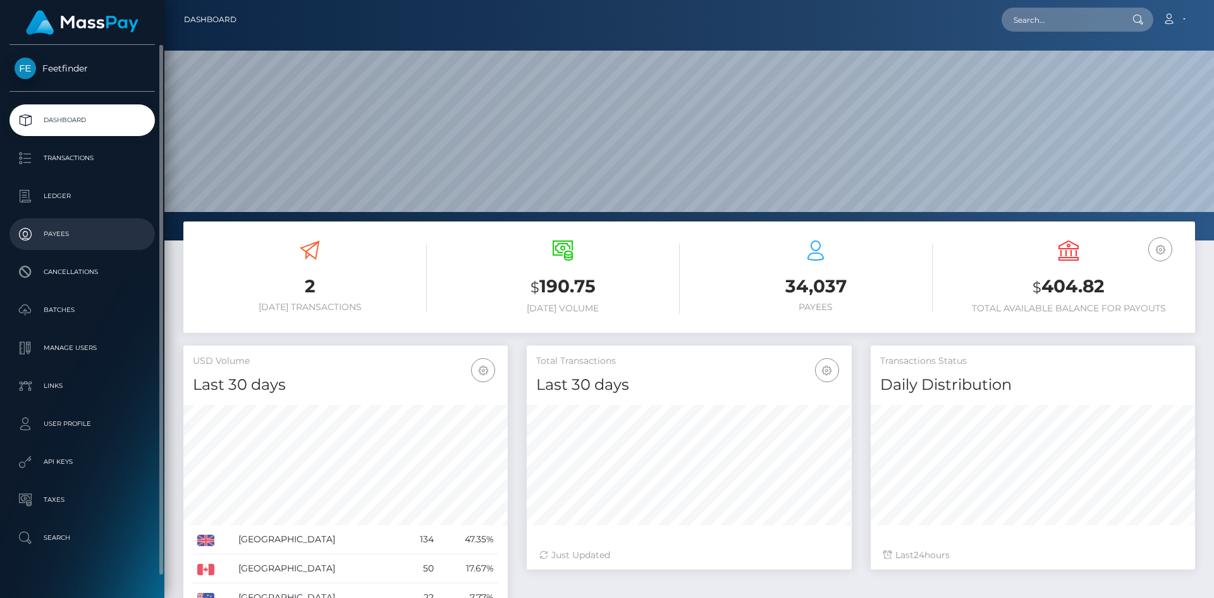
click at [87, 222] on link "Payees" at bounding box center [81, 234] width 145 height 32
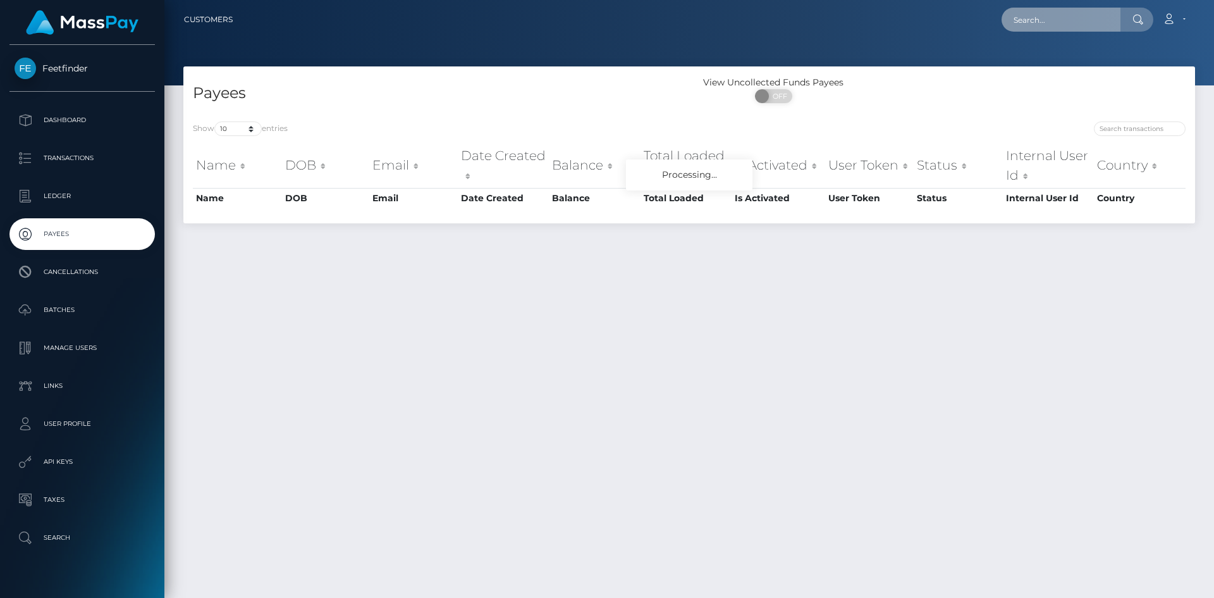
drag, startPoint x: 1109, startPoint y: 23, endPoint x: 1099, endPoint y: 27, distance: 10.0
click at [1108, 22] on input "text" at bounding box center [1061, 20] width 119 height 24
paste input "4eaaef52-8631-11f0-8023-0266f44cc279"
type input "4eaaef52-8631-11f0-8023-0266f44cc279"
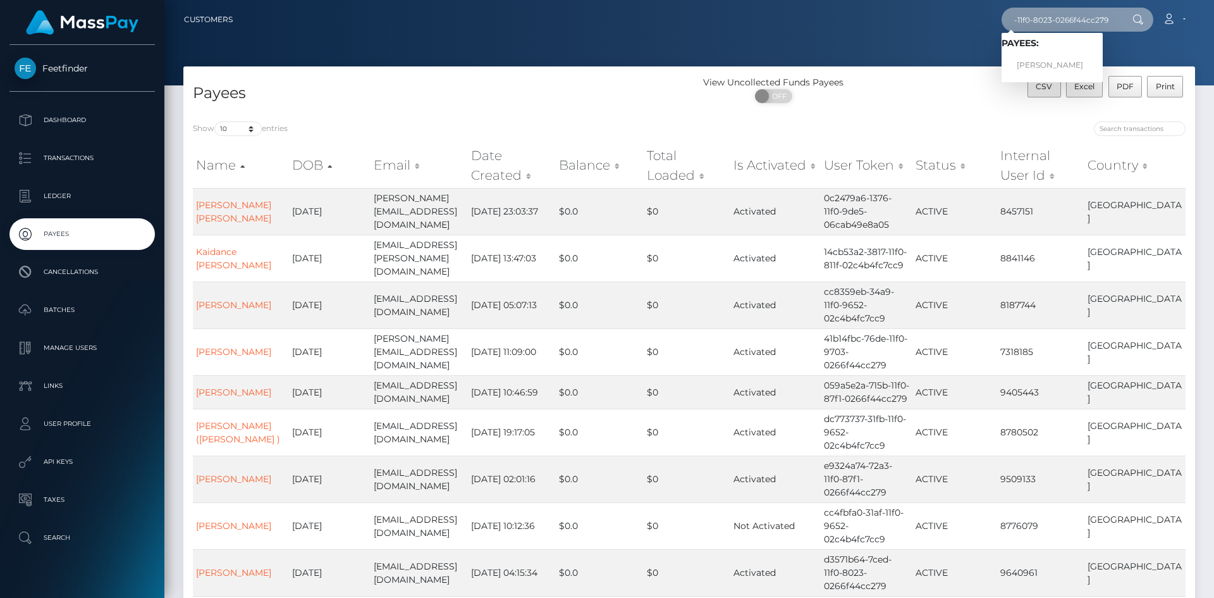
scroll to position [0, 0]
drag, startPoint x: 1117, startPoint y: 21, endPoint x: 805, endPoint y: 3, distance: 312.3
click at [808, 4] on nav "Customers 4eaaef52-8631-11f0-8023-0266f44cc279 Loading... Loading... Payees: [P…" at bounding box center [689, 19] width 1050 height 39
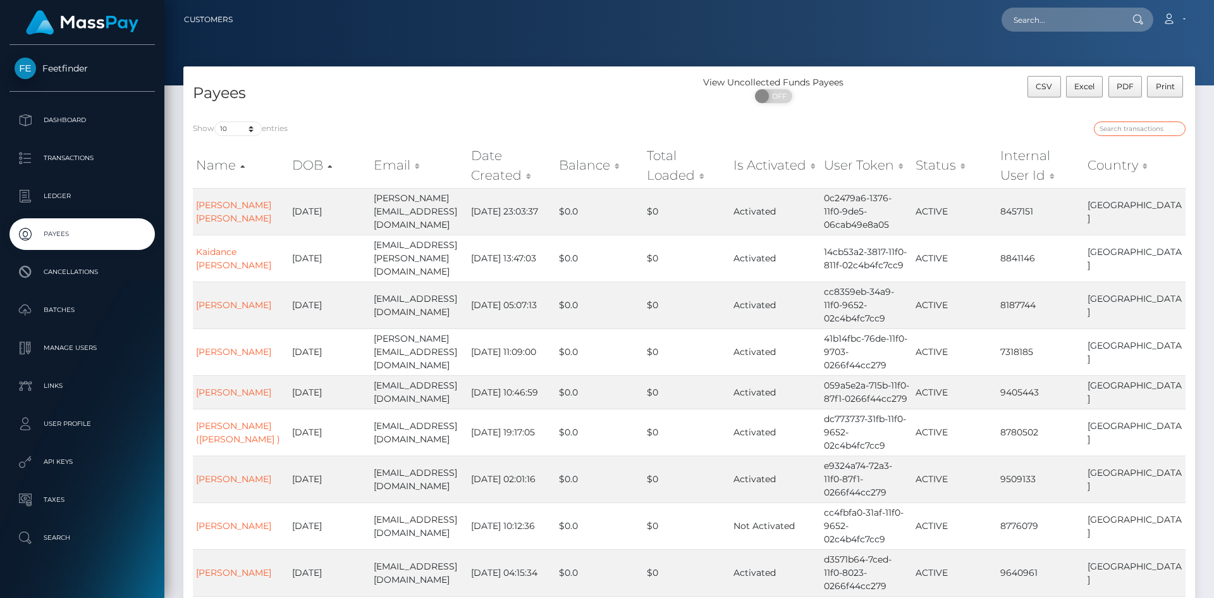
click at [1147, 129] on input "search" at bounding box center [1140, 128] width 92 height 15
paste input "4eaaef52-8631-11f0-8023-0266f44cc279"
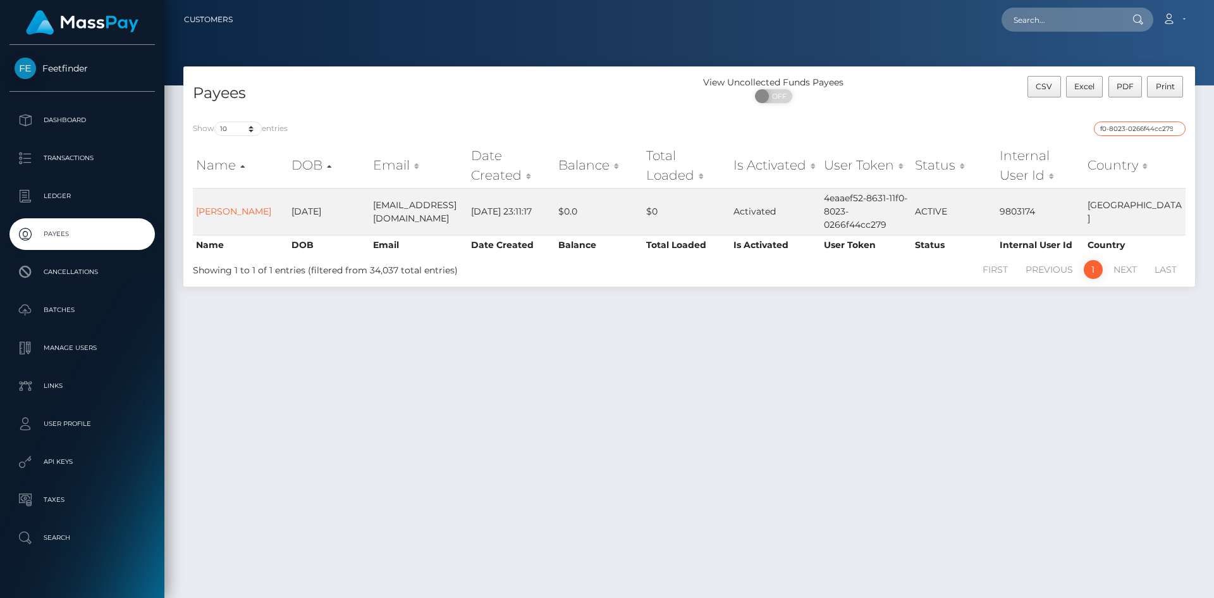
type input "4eaaef52-8631-11f0-8023-0266f44cc279"
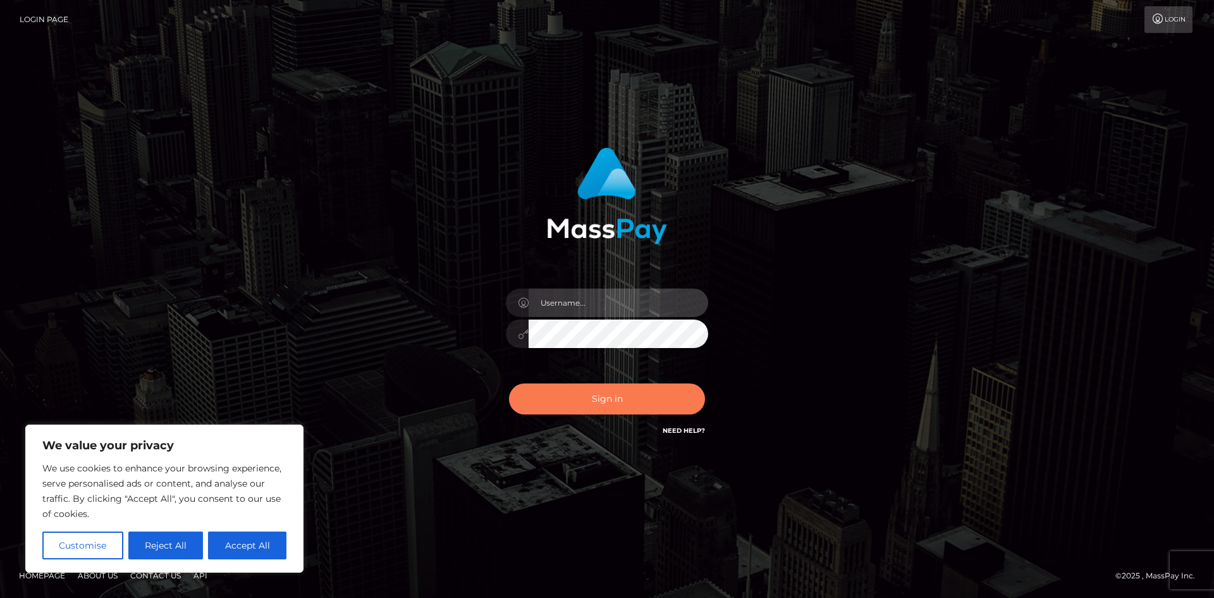
type input "hello.feetfinder"
click at [607, 390] on button "Sign in" at bounding box center [607, 398] width 196 height 31
type input "hello.feetfinder"
click at [637, 400] on button "Sign in" at bounding box center [607, 398] width 196 height 31
